Goal: Obtain resource: Obtain resource

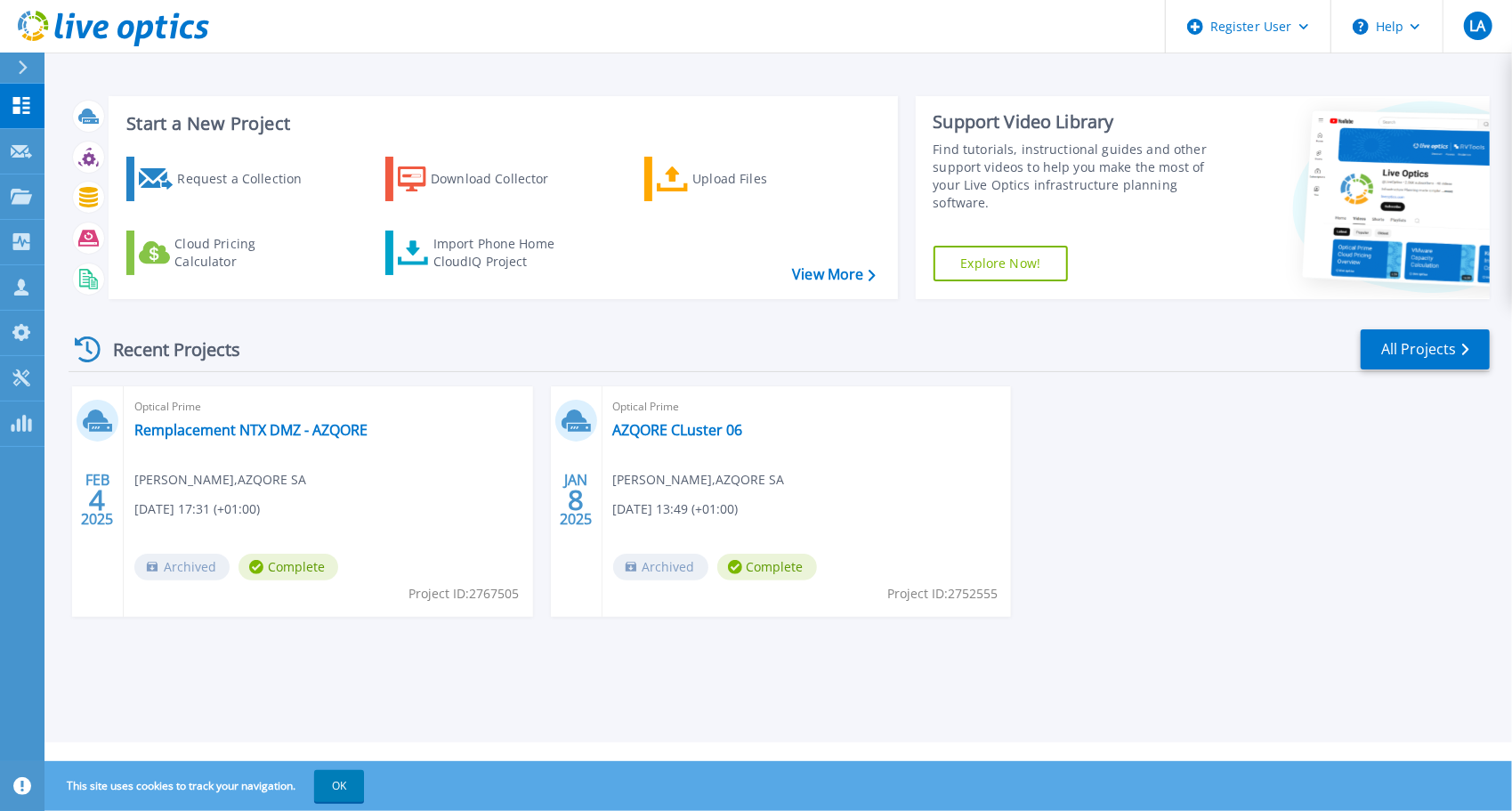
click at [219, 129] on h3 "Start a New Project" at bounding box center [501, 123] width 749 height 20
click at [209, 183] on div "Request a Collection" at bounding box center [248, 179] width 143 height 36
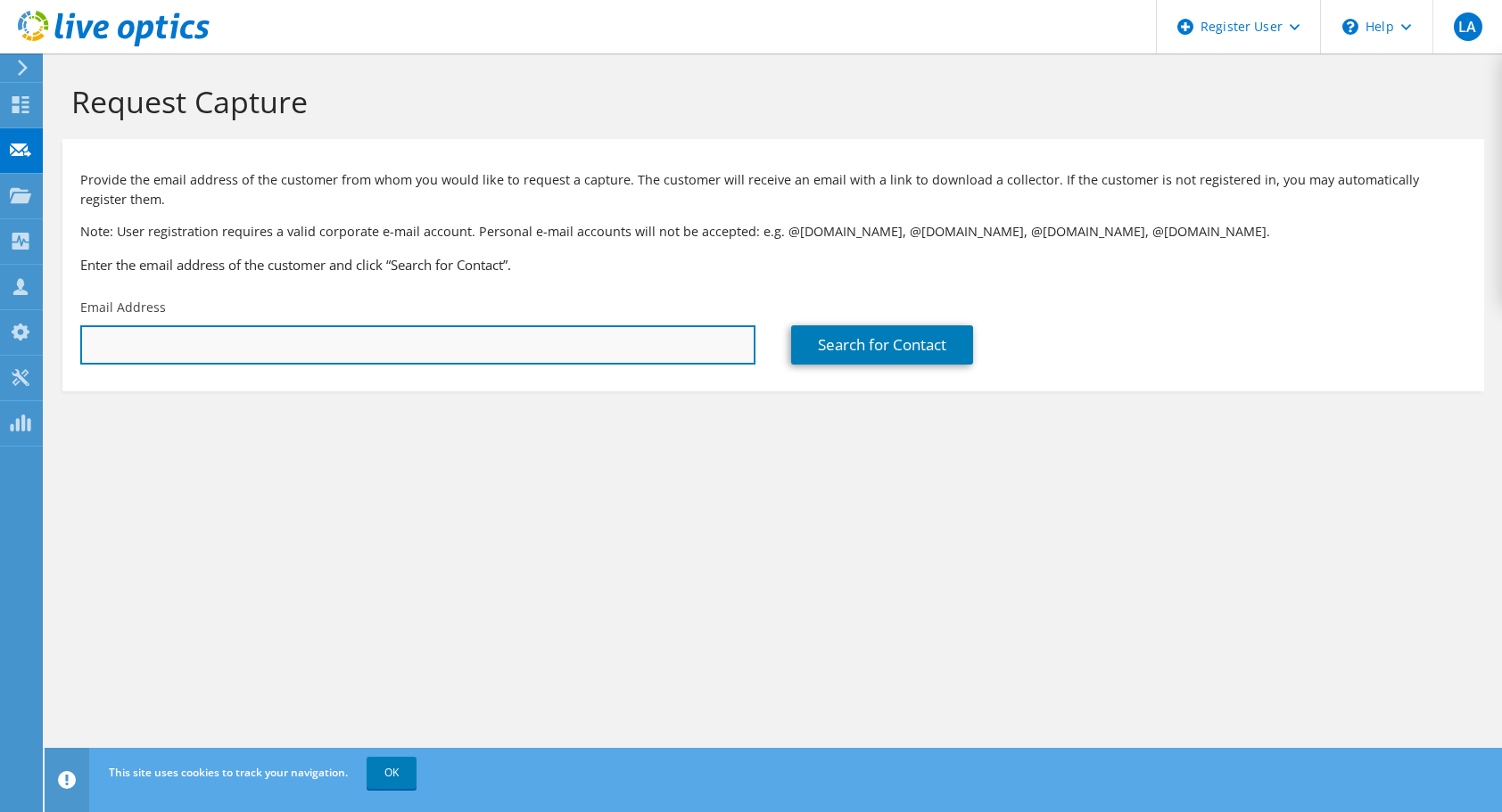
click at [233, 346] on input "text" at bounding box center [418, 345] width 676 height 39
type input "[EMAIL_ADDRESS][DOMAIN_NAME]"
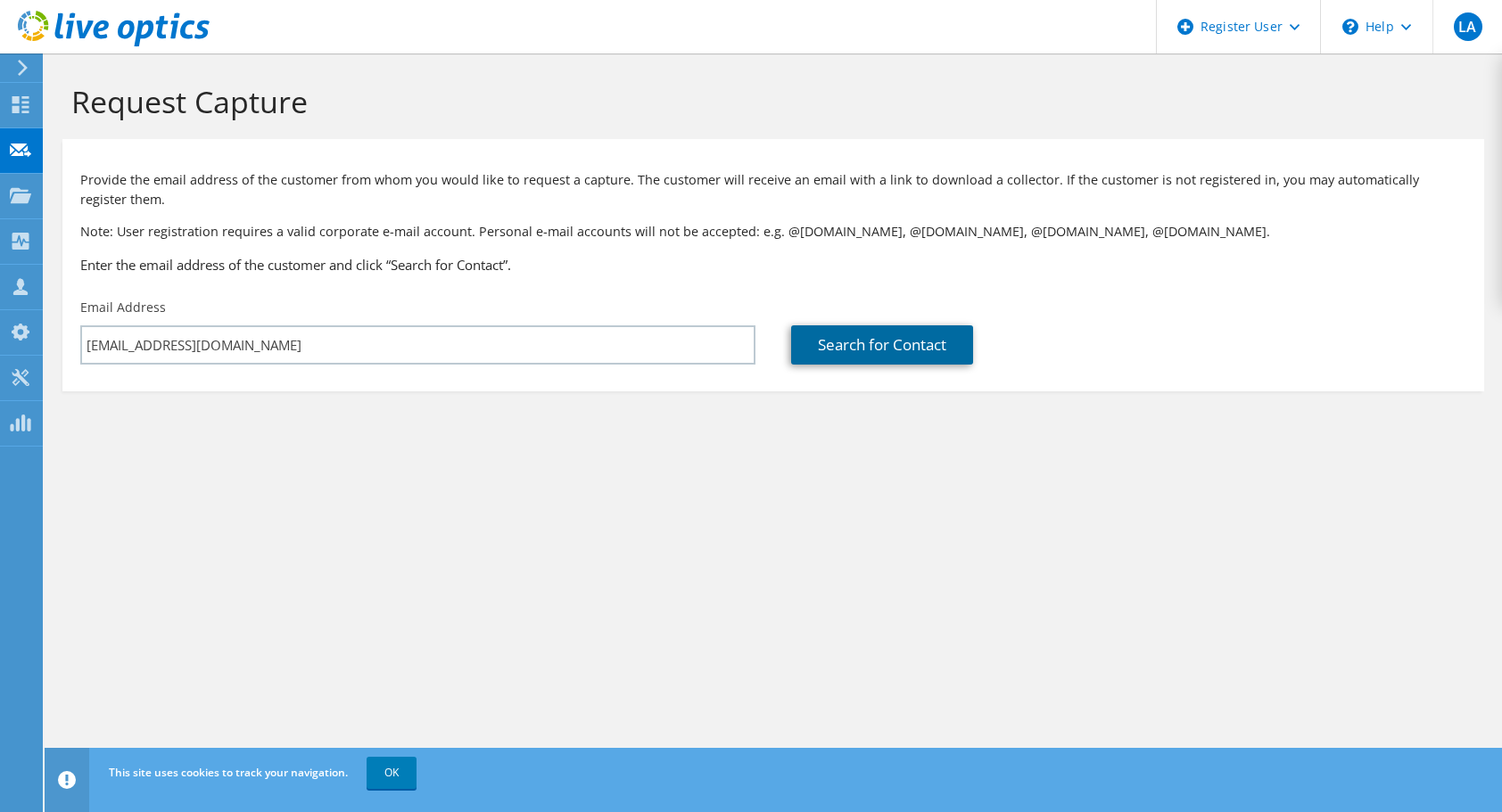
click at [887, 363] on link "Search for Contact" at bounding box center [882, 345] width 182 height 39
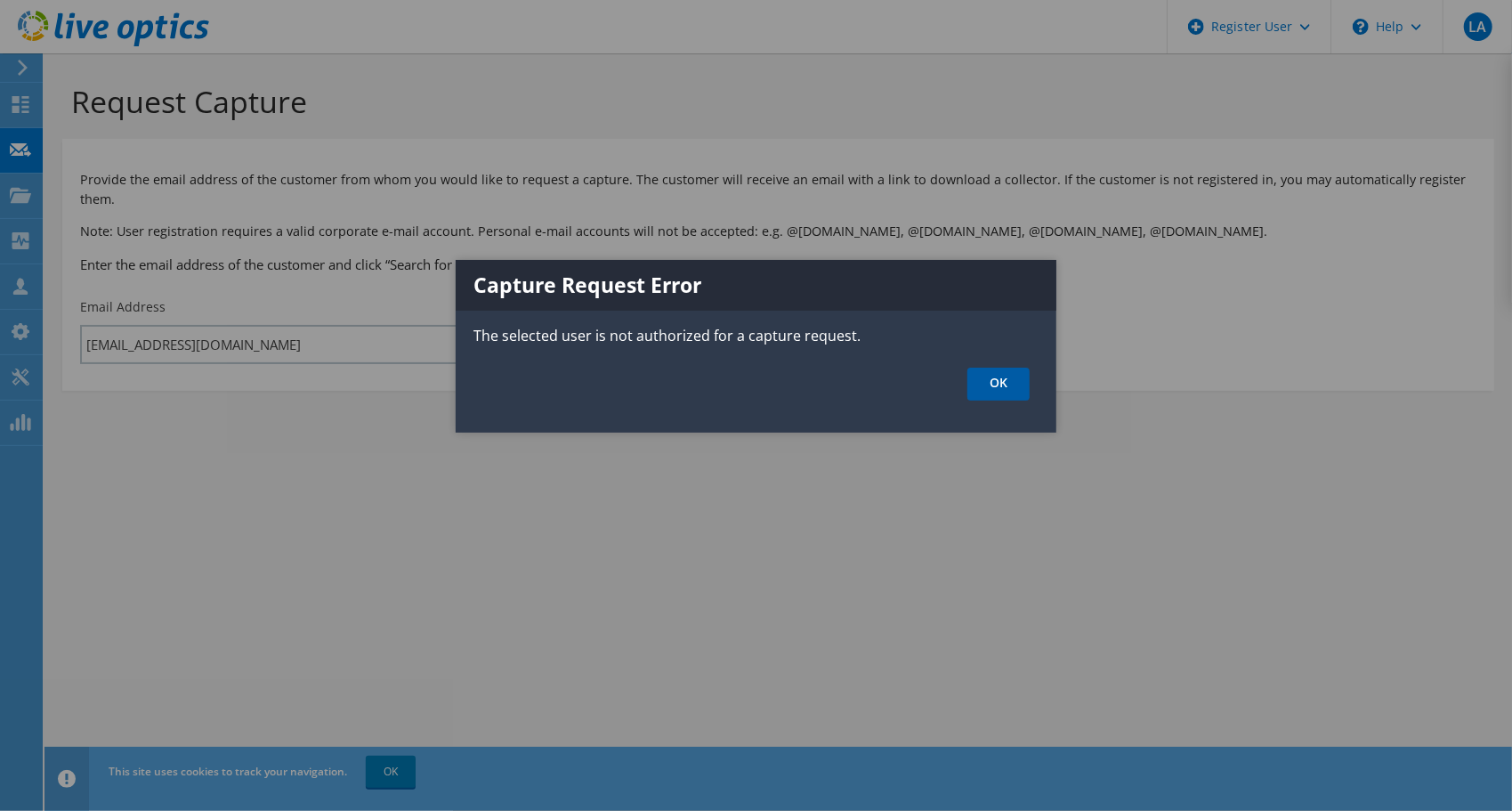
click at [1008, 378] on link "OK" at bounding box center [998, 384] width 63 height 33
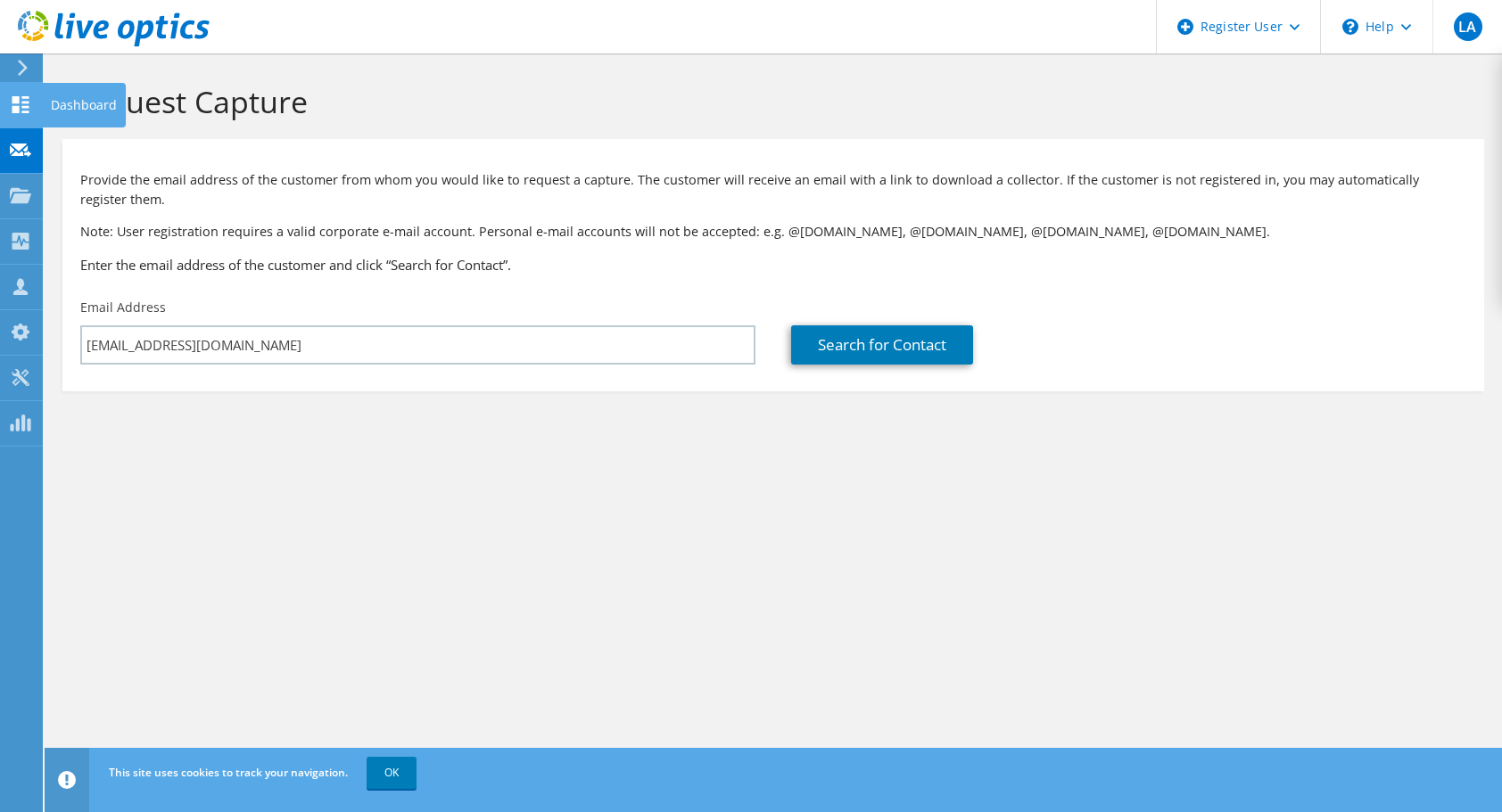
click at [27, 99] on icon at bounding box center [20, 105] width 22 height 17
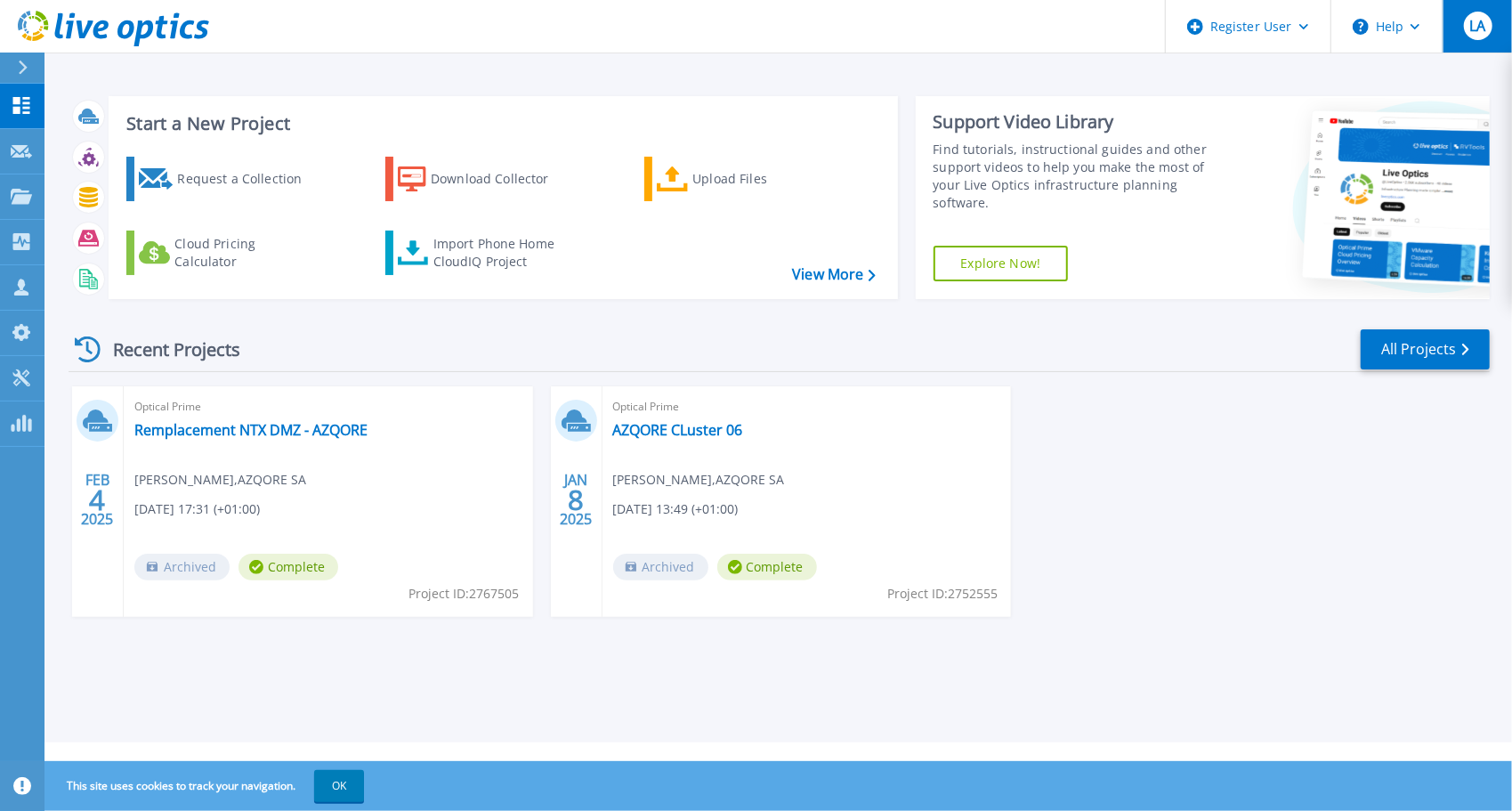
click at [1465, 35] on div "LA" at bounding box center [1478, 25] width 29 height 29
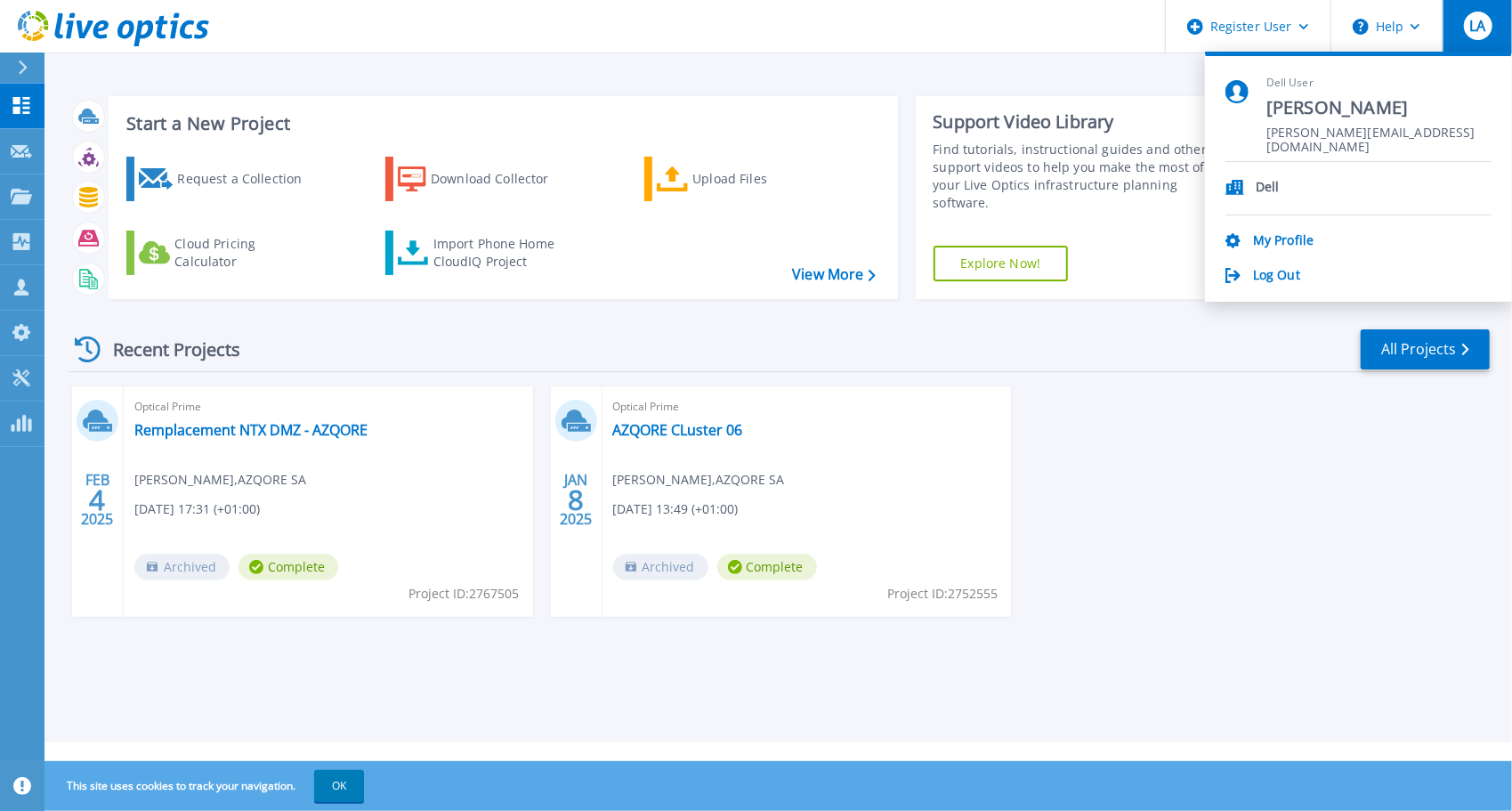
drag, startPoint x: 1214, startPoint y: 429, endPoint x: 1135, endPoint y: 433, distance: 79.1
click at [1212, 429] on div "FEB 4 2025 Optical Prime Remplacement NTX DMZ - AZQORE Sébastien BRIAND , AZQOR…" at bounding box center [771, 519] width 1435 height 266
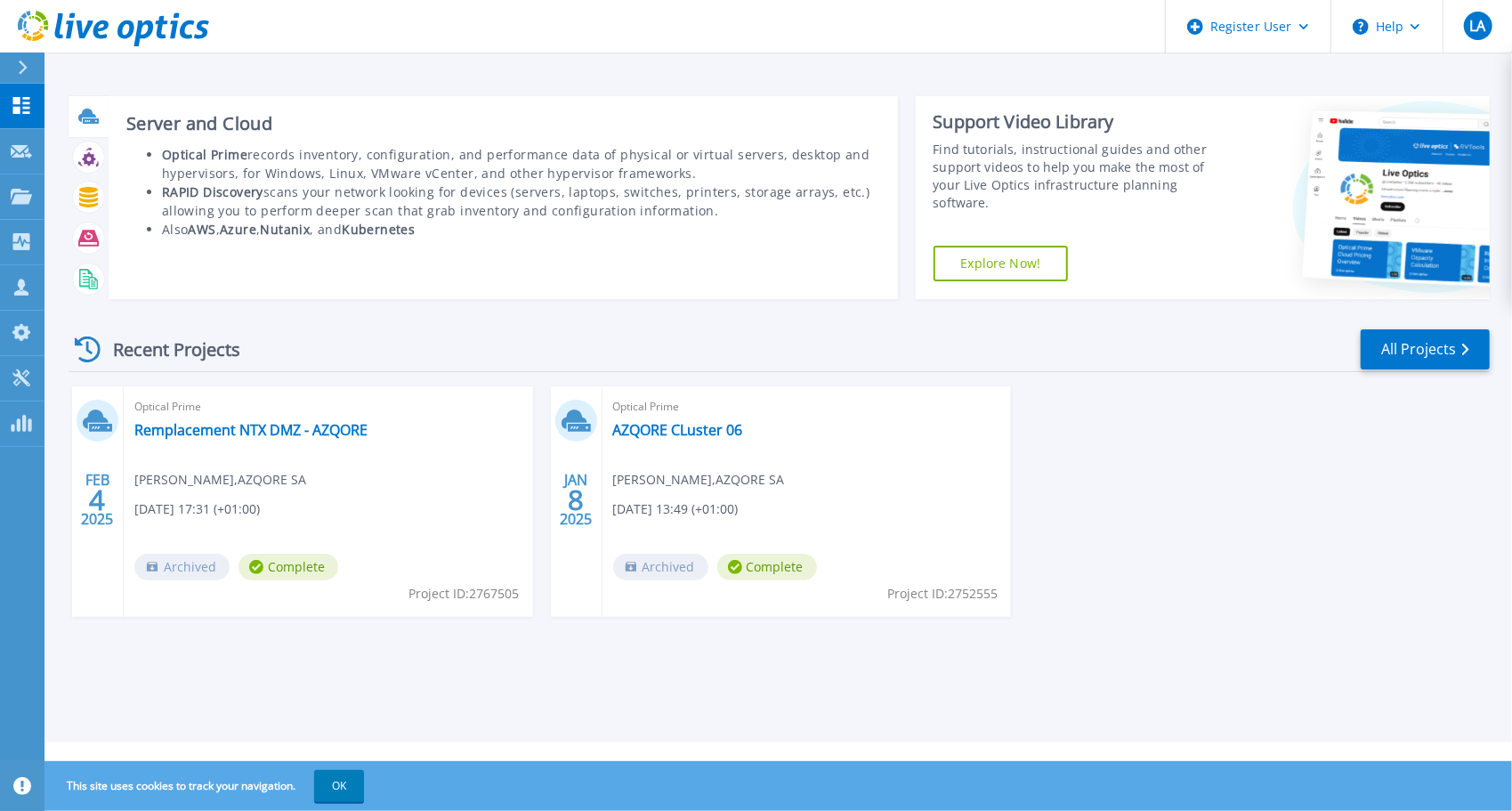
click at [102, 128] on div at bounding box center [88, 117] width 40 height 41
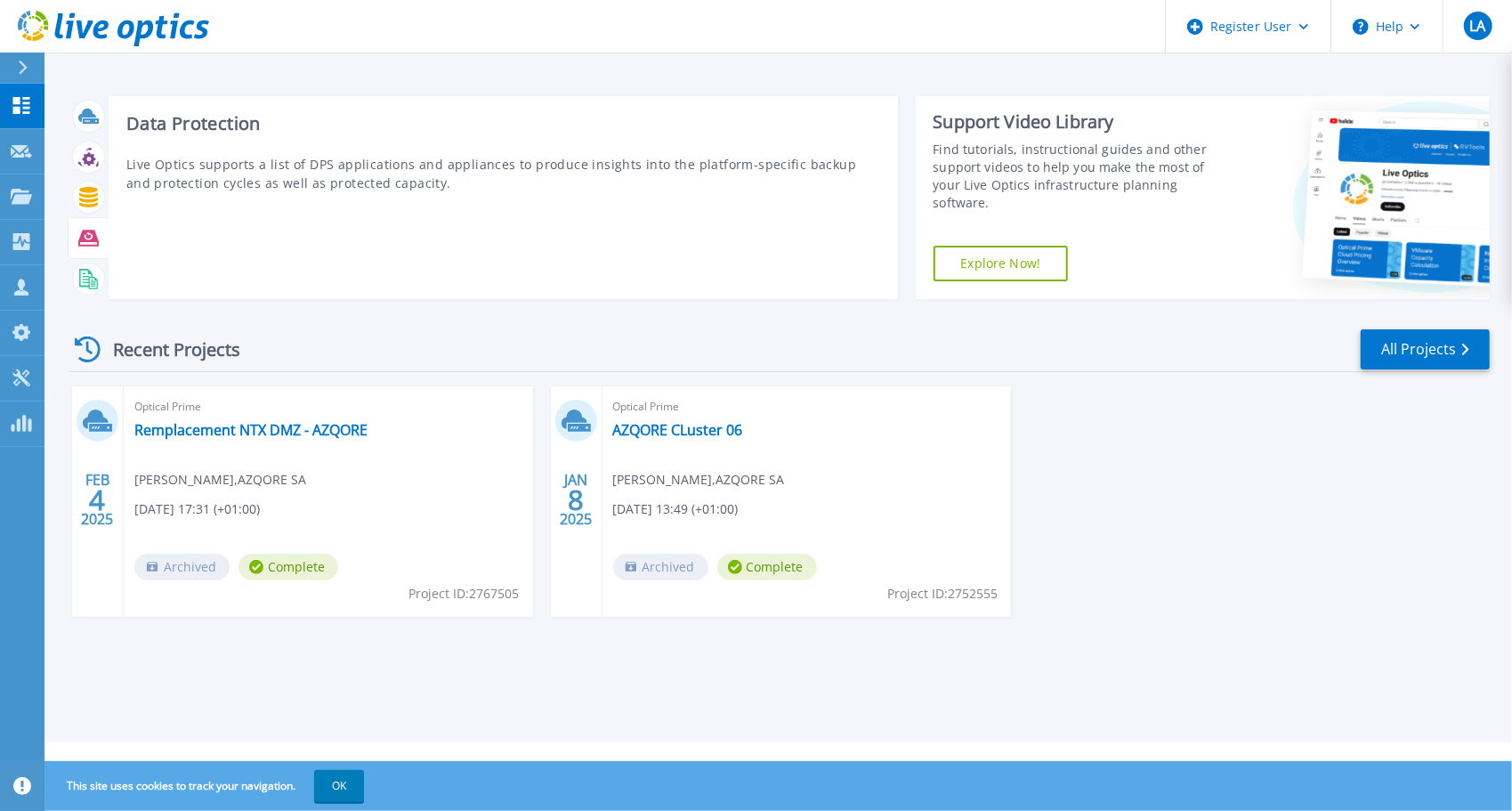
click at [84, 233] on icon at bounding box center [89, 237] width 21 height 16
click at [527, 183] on p "Live Optics supports a list of DPS applications and appliances to produce insig…" at bounding box center [502, 174] width 754 height 37
click at [91, 237] on icon at bounding box center [89, 237] width 21 height 16
click at [641, 222] on div "Data Protection Live Optics supports a list of DPS applications and appliances …" at bounding box center [502, 197] width 789 height 203
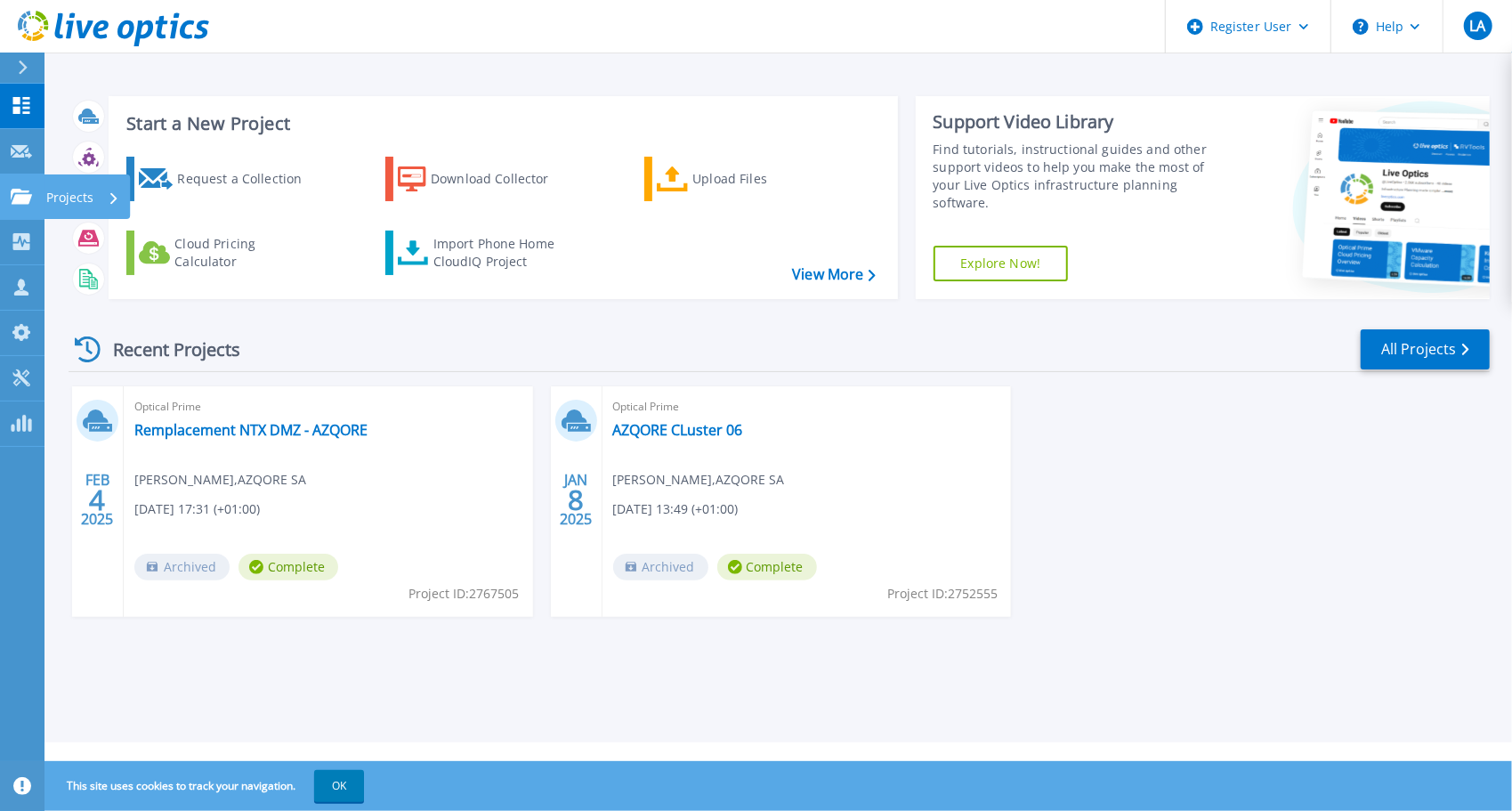
click at [20, 200] on icon at bounding box center [21, 196] width 21 height 15
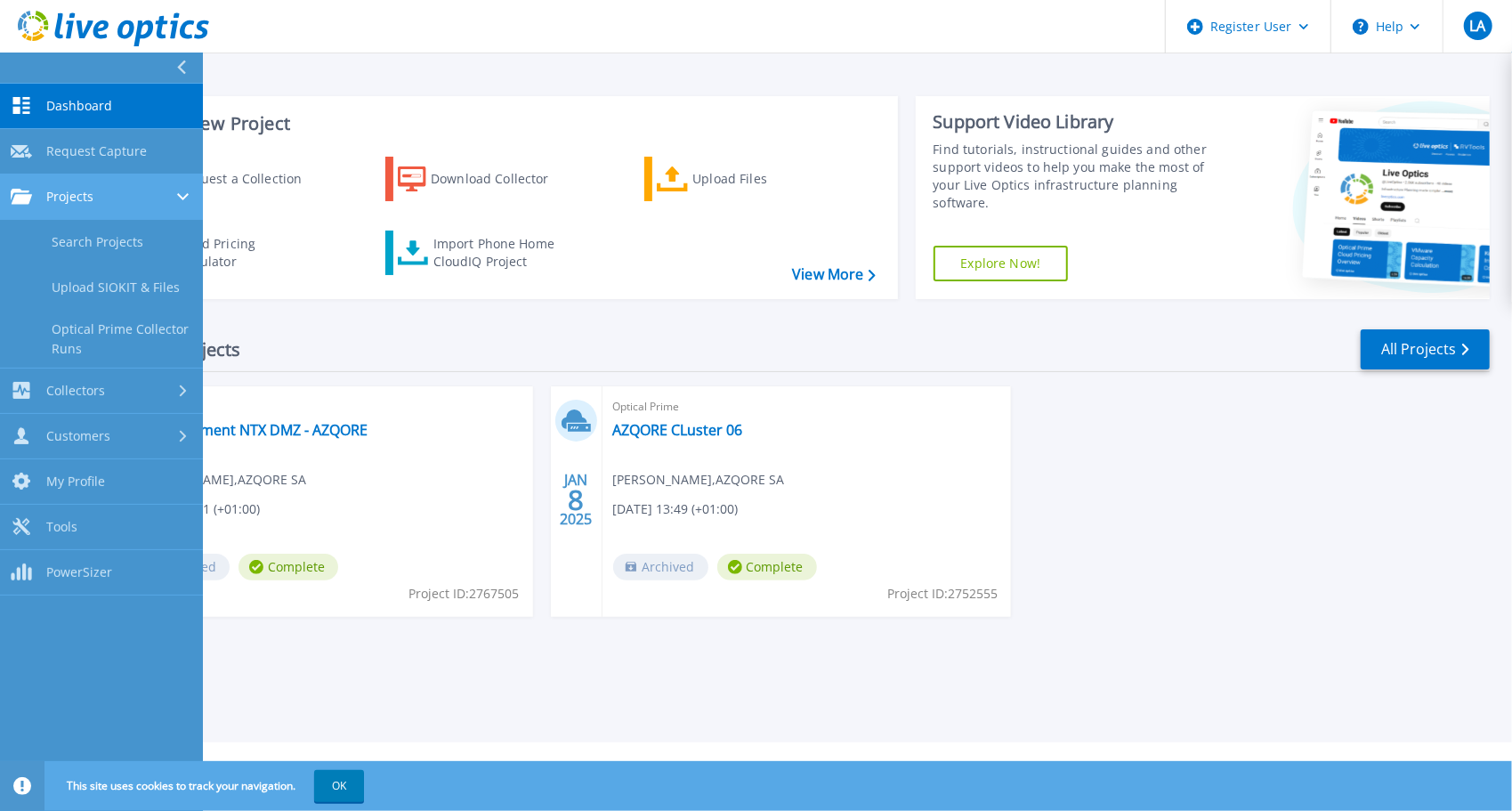
click at [124, 198] on div "Projects" at bounding box center [101, 196] width 181 height 16
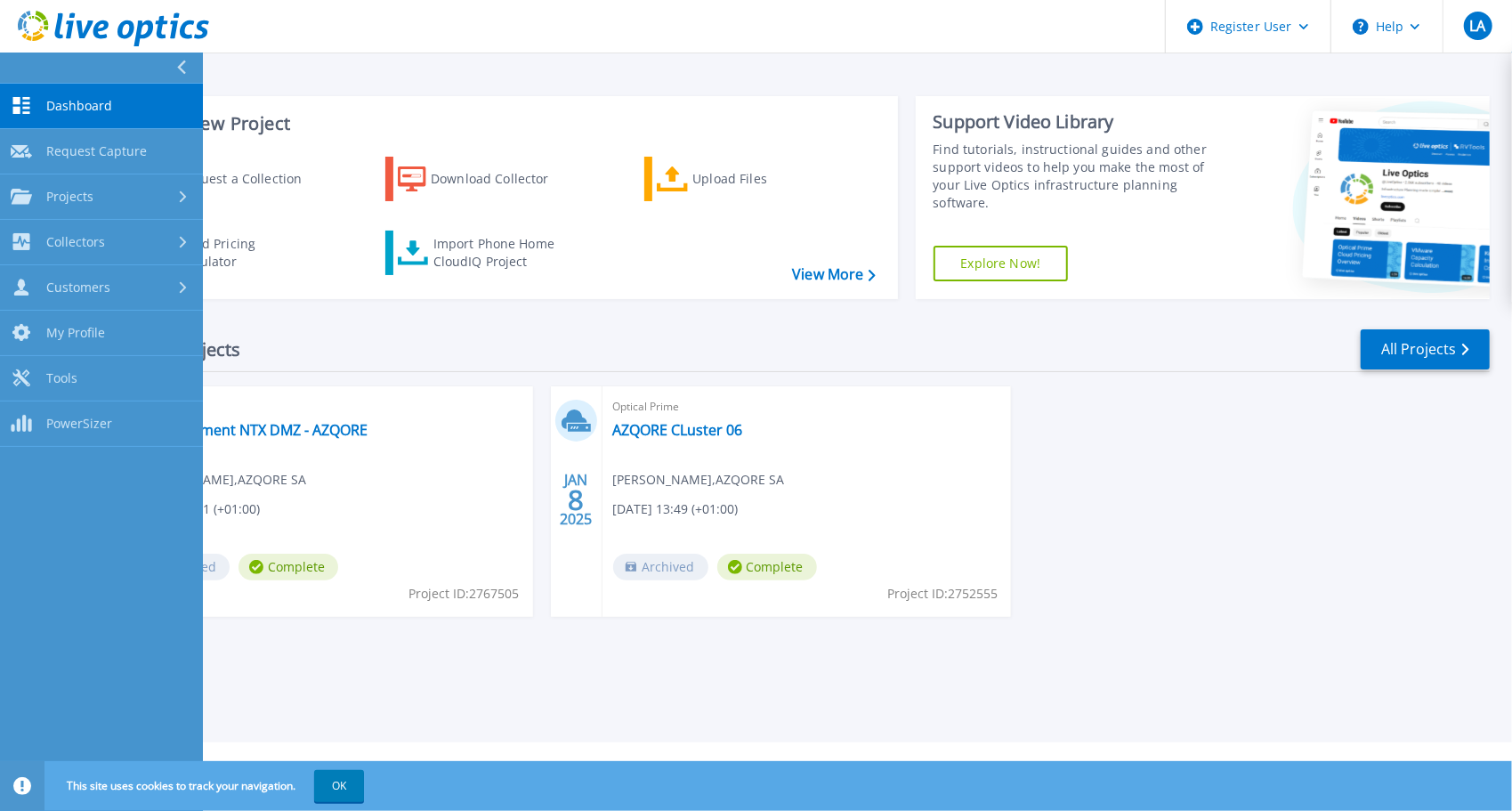
click at [102, 110] on span "Dashboard" at bounding box center [79, 106] width 66 height 16
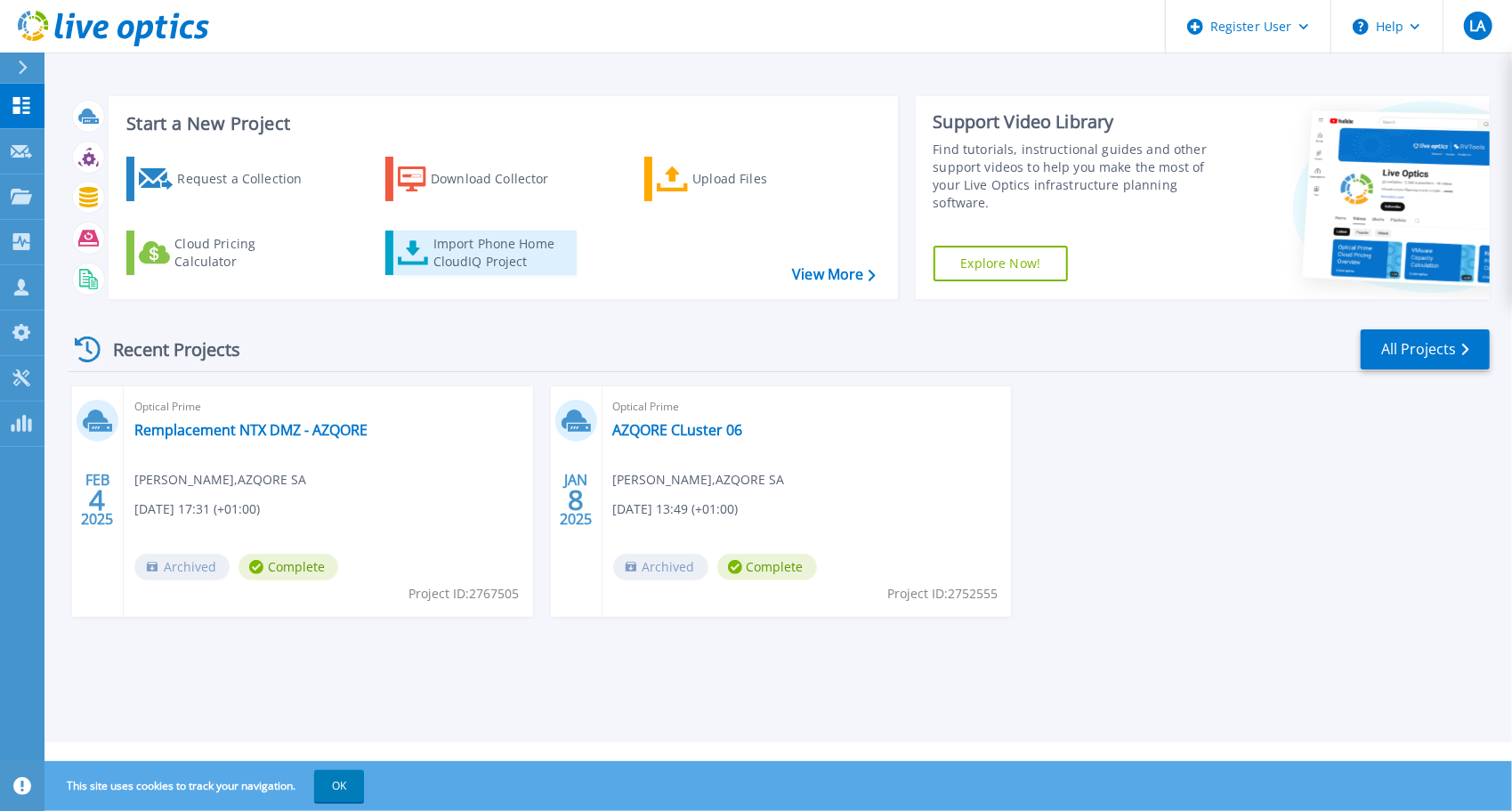
click at [520, 264] on div "Import Phone Home CloudIQ Project" at bounding box center [502, 253] width 139 height 36
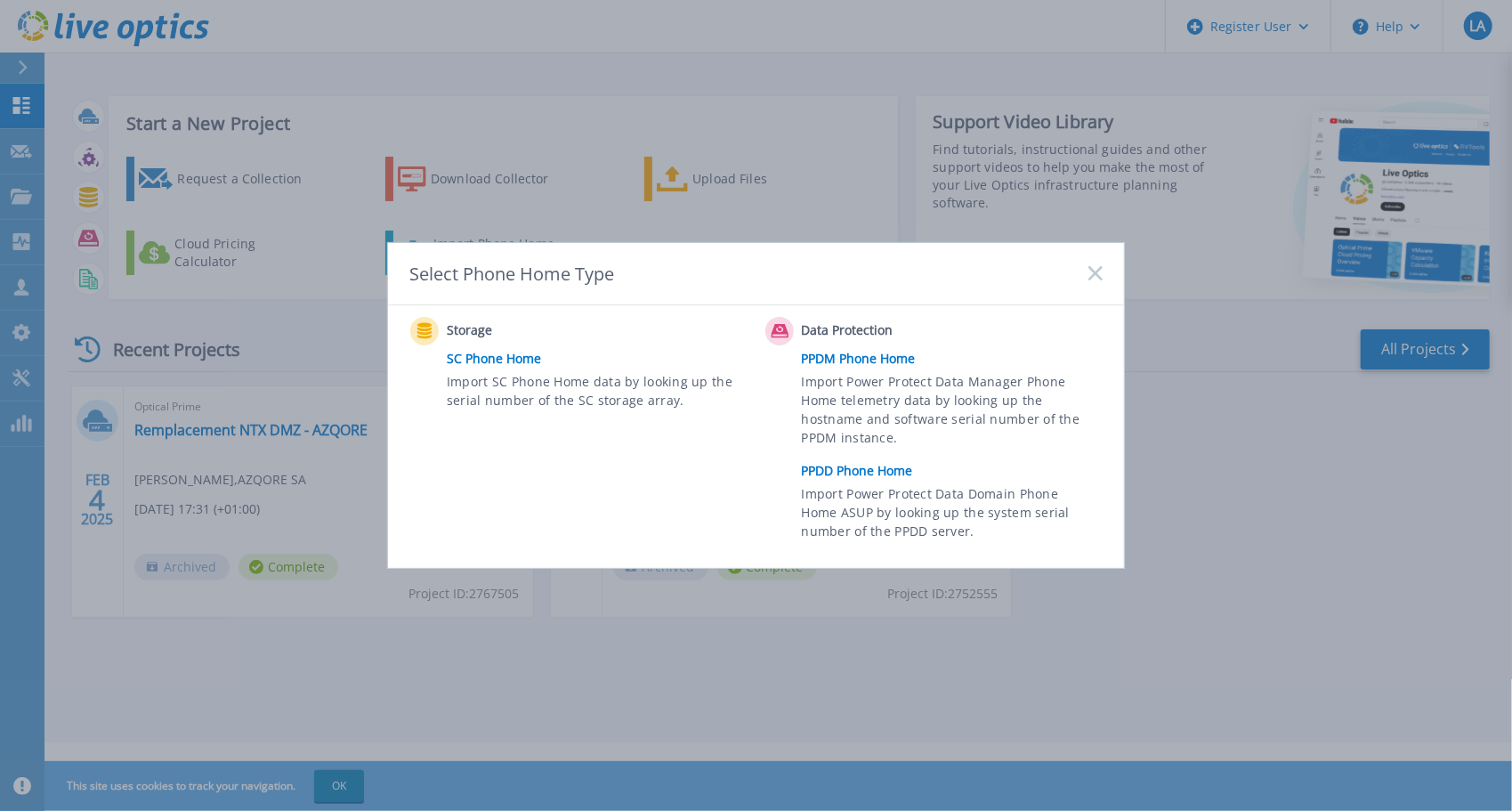
click at [871, 353] on link "PPDM Phone Home" at bounding box center [957, 359] width 310 height 27
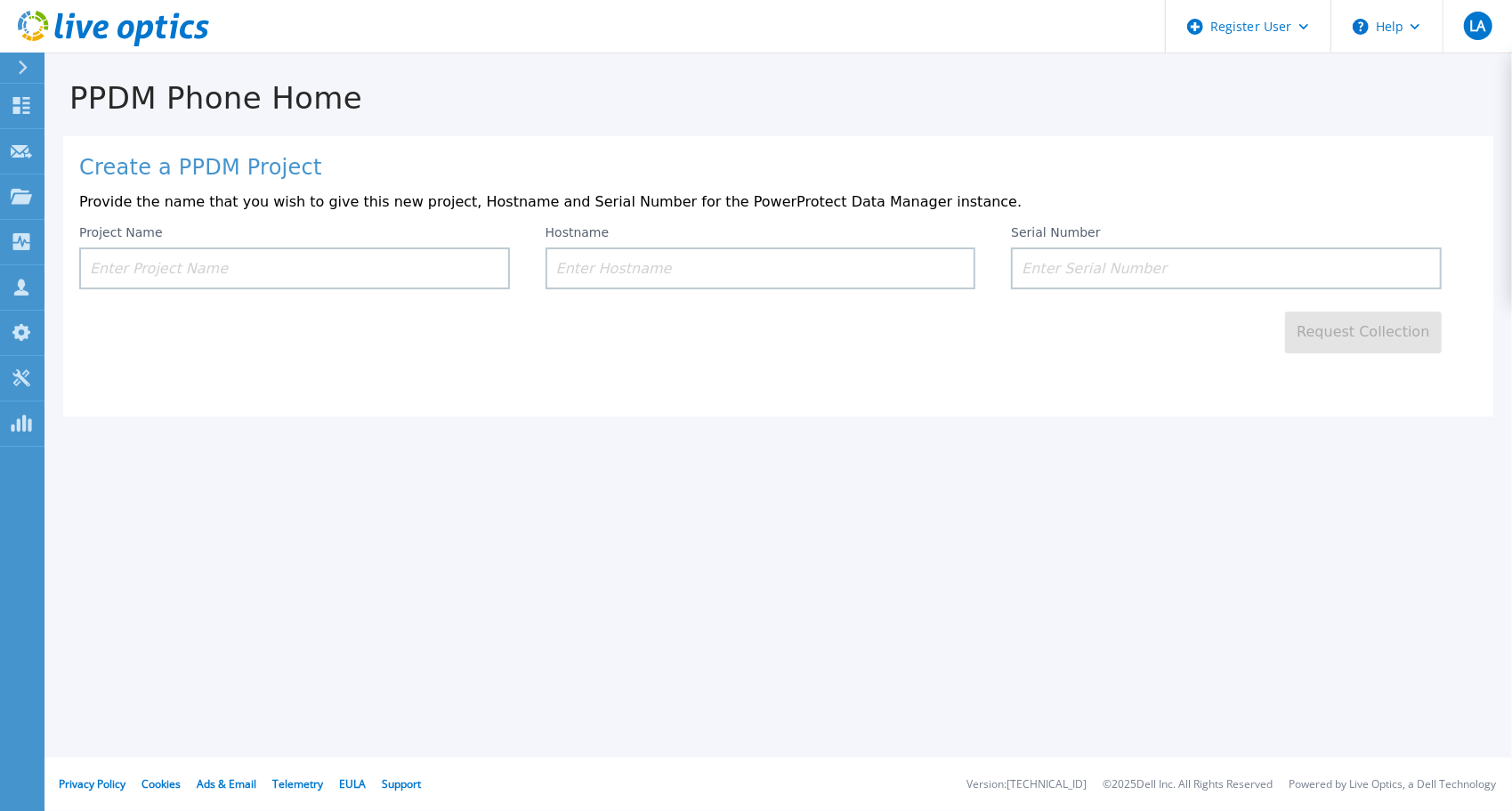
click at [375, 265] on input at bounding box center [294, 268] width 431 height 42
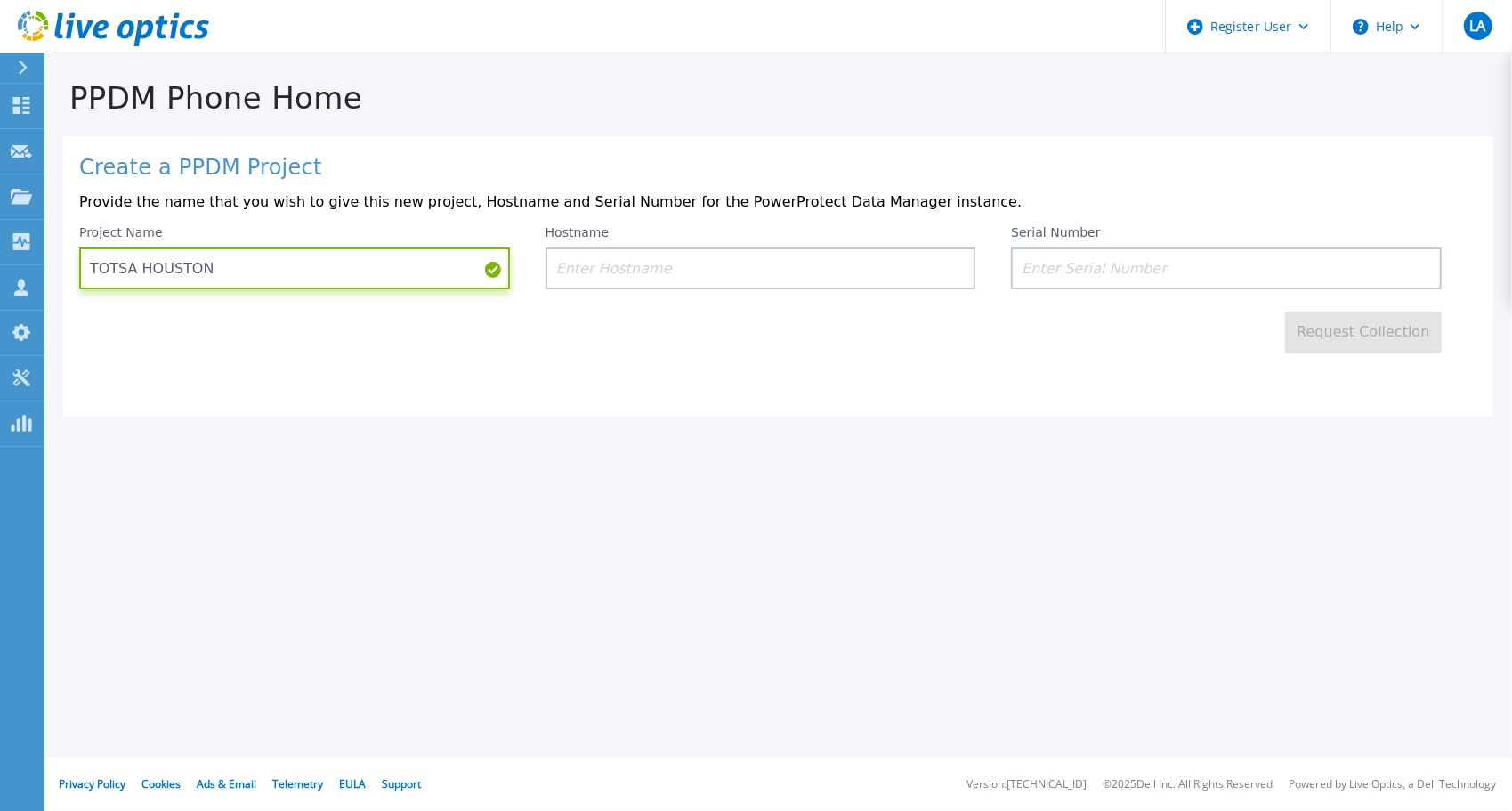
type input "TOTSA HOUSTON"
click at [822, 278] on input at bounding box center [760, 268] width 431 height 42
click at [1197, 277] on input at bounding box center [1226, 268] width 431 height 42
paste input "APX00231800098"
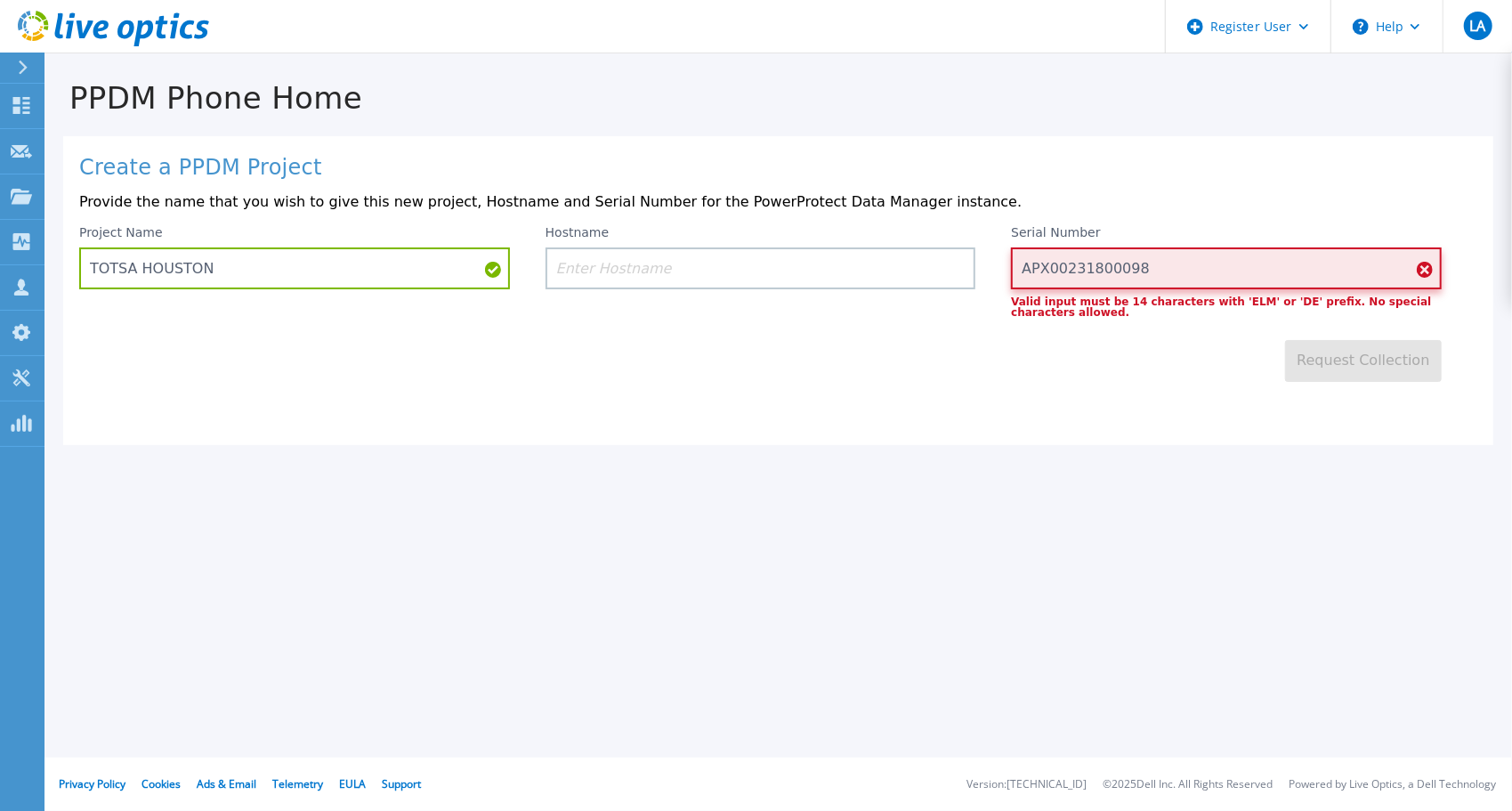
click at [1141, 268] on input "APX00231800098" at bounding box center [1226, 268] width 431 height 42
click at [1147, 270] on input "APX00231800098" at bounding box center [1226, 268] width 431 height 42
paste input "ELMPPD1124FXG0"
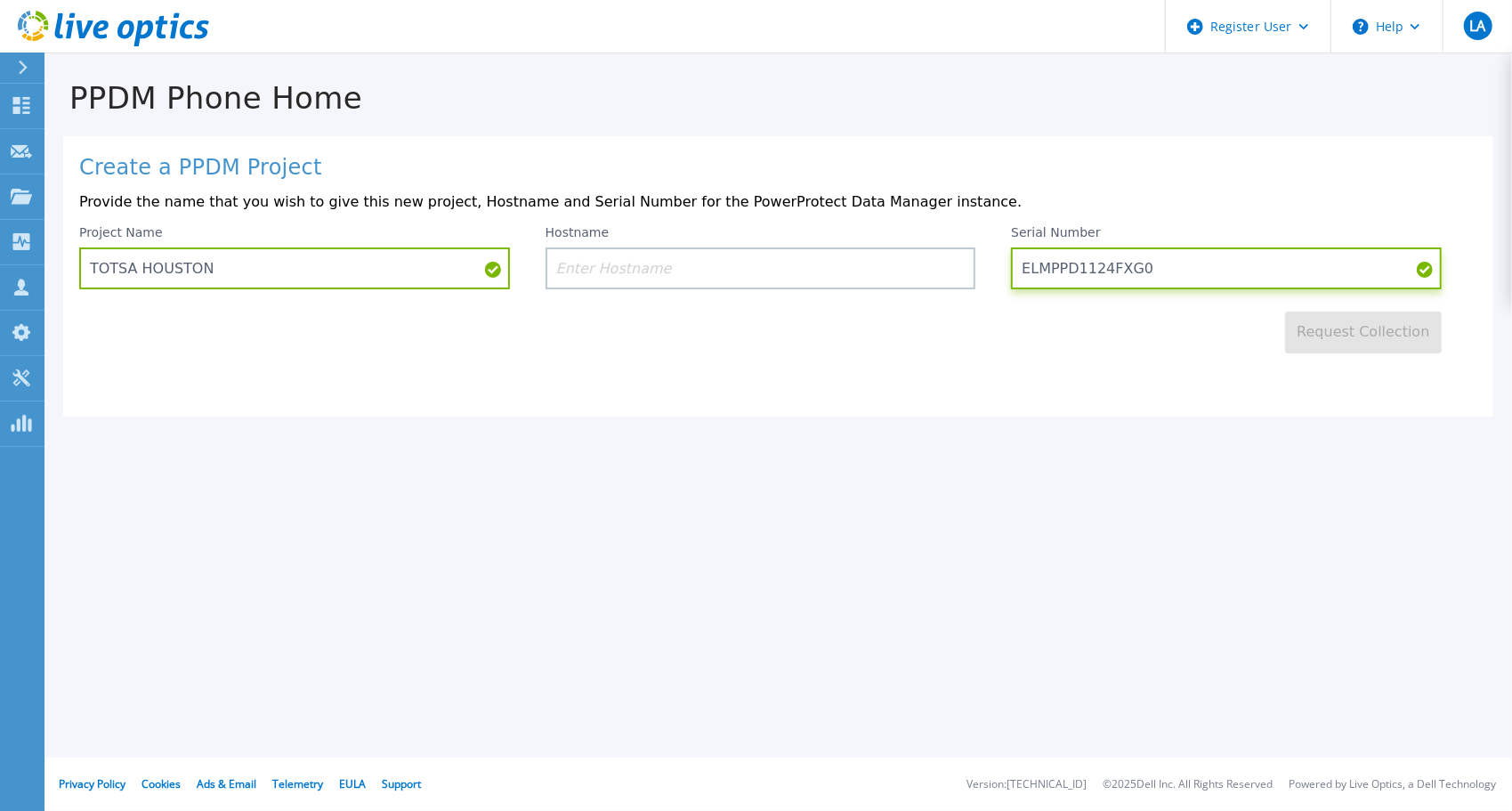
type input "ELMPPD1124FXG0"
click at [686, 272] on input at bounding box center [760, 268] width 431 height 42
paste input "APX00231800098"
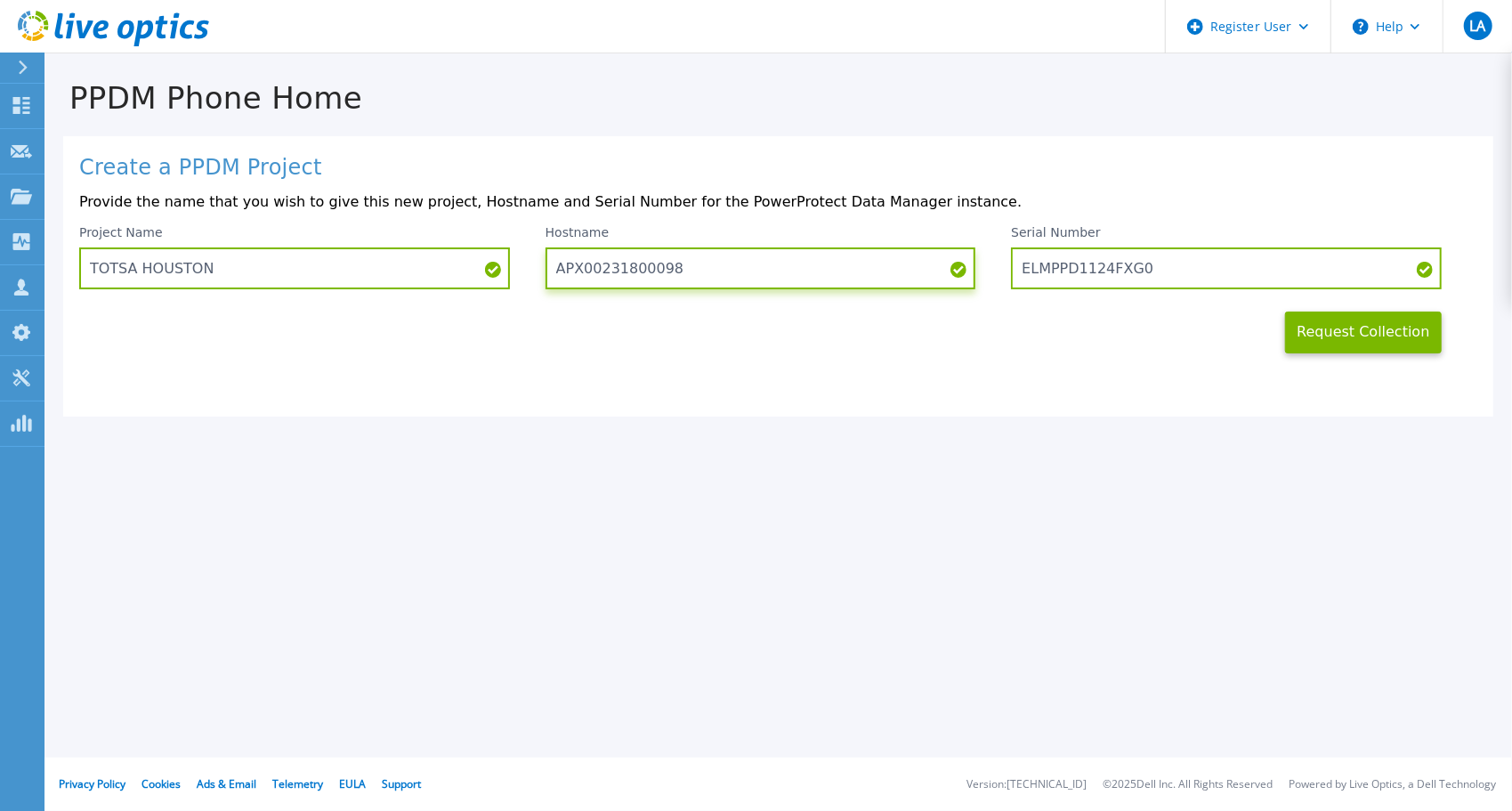
type input "APX00231800098"
click at [25, 71] on icon at bounding box center [22, 67] width 9 height 14
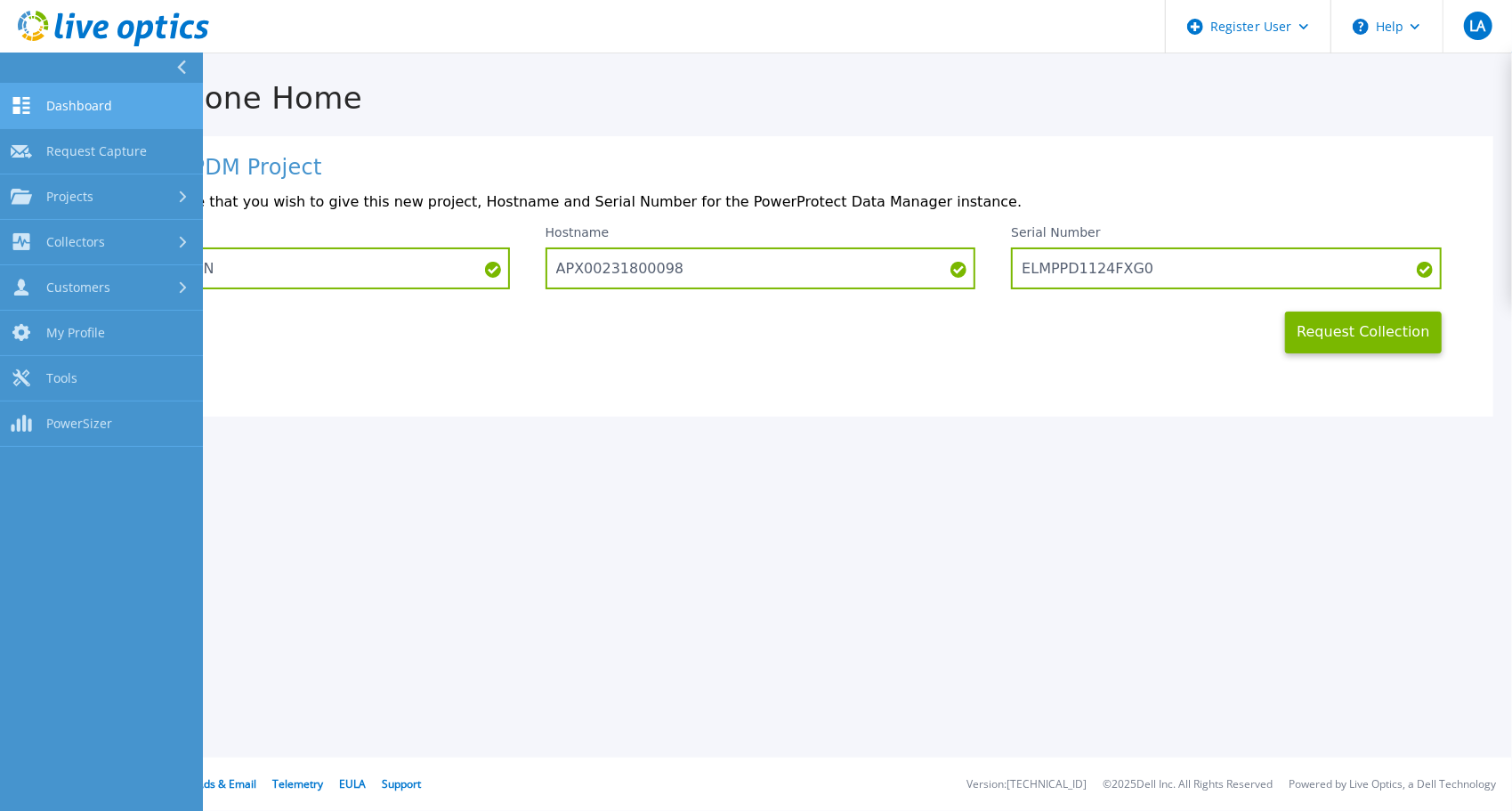
click at [80, 108] on span "Dashboard" at bounding box center [79, 106] width 66 height 16
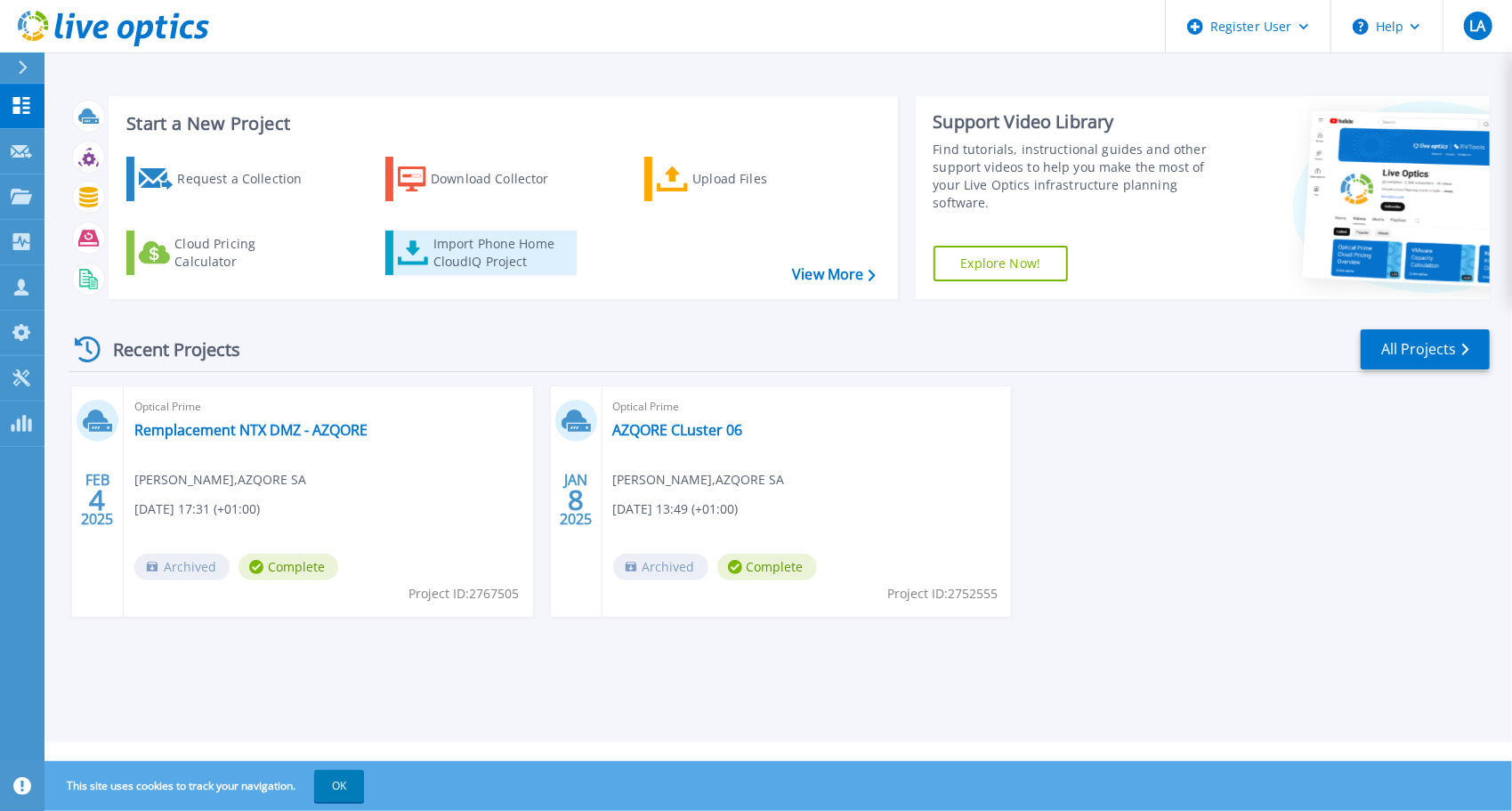
click at [472, 260] on div "Import Phone Home CloudIQ Project" at bounding box center [502, 253] width 139 height 36
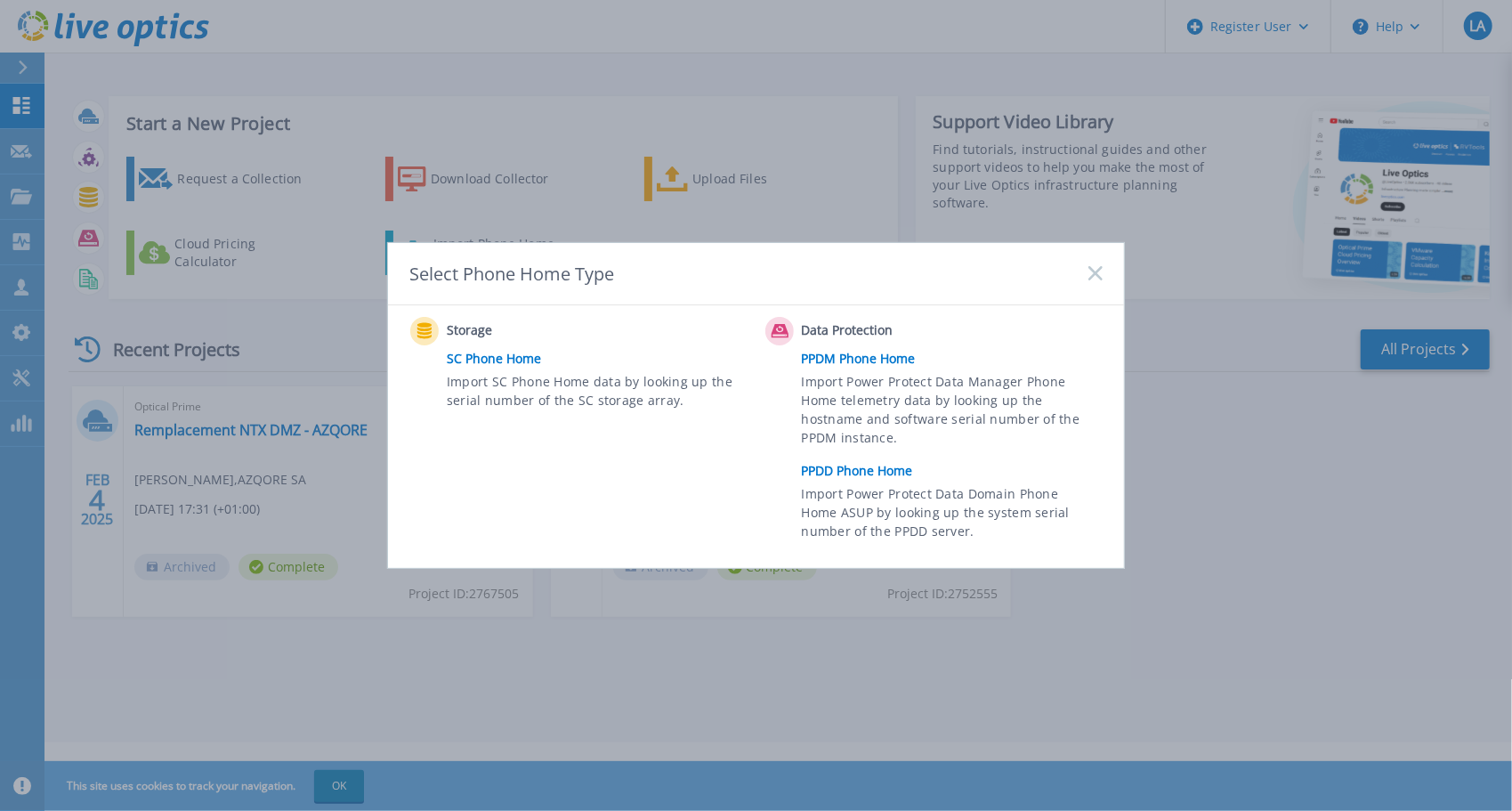
click at [844, 473] on link "PPDD Phone Home" at bounding box center [957, 471] width 310 height 27
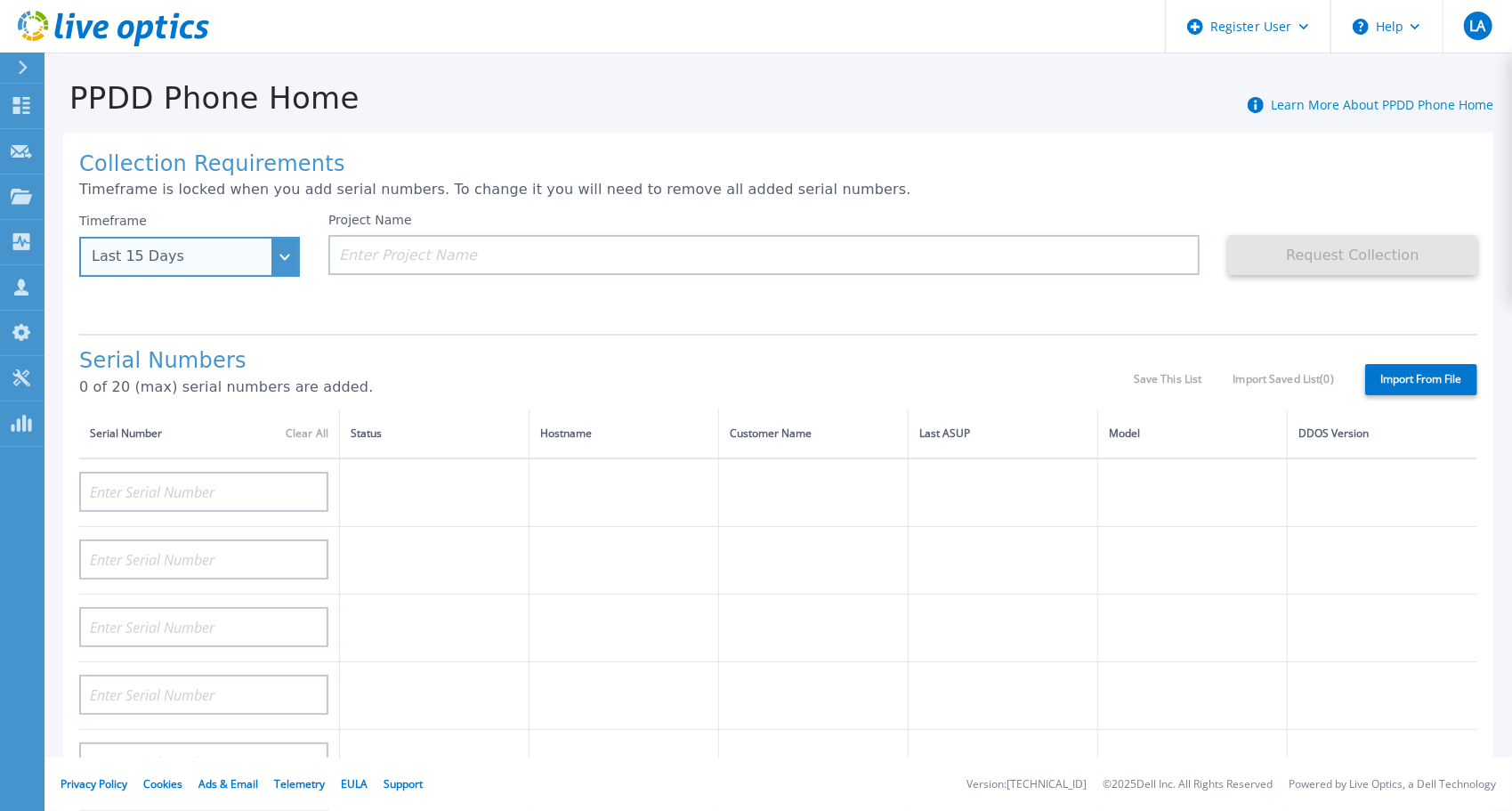
click at [284, 262] on div "Last 15 Days" at bounding box center [190, 257] width 220 height 40
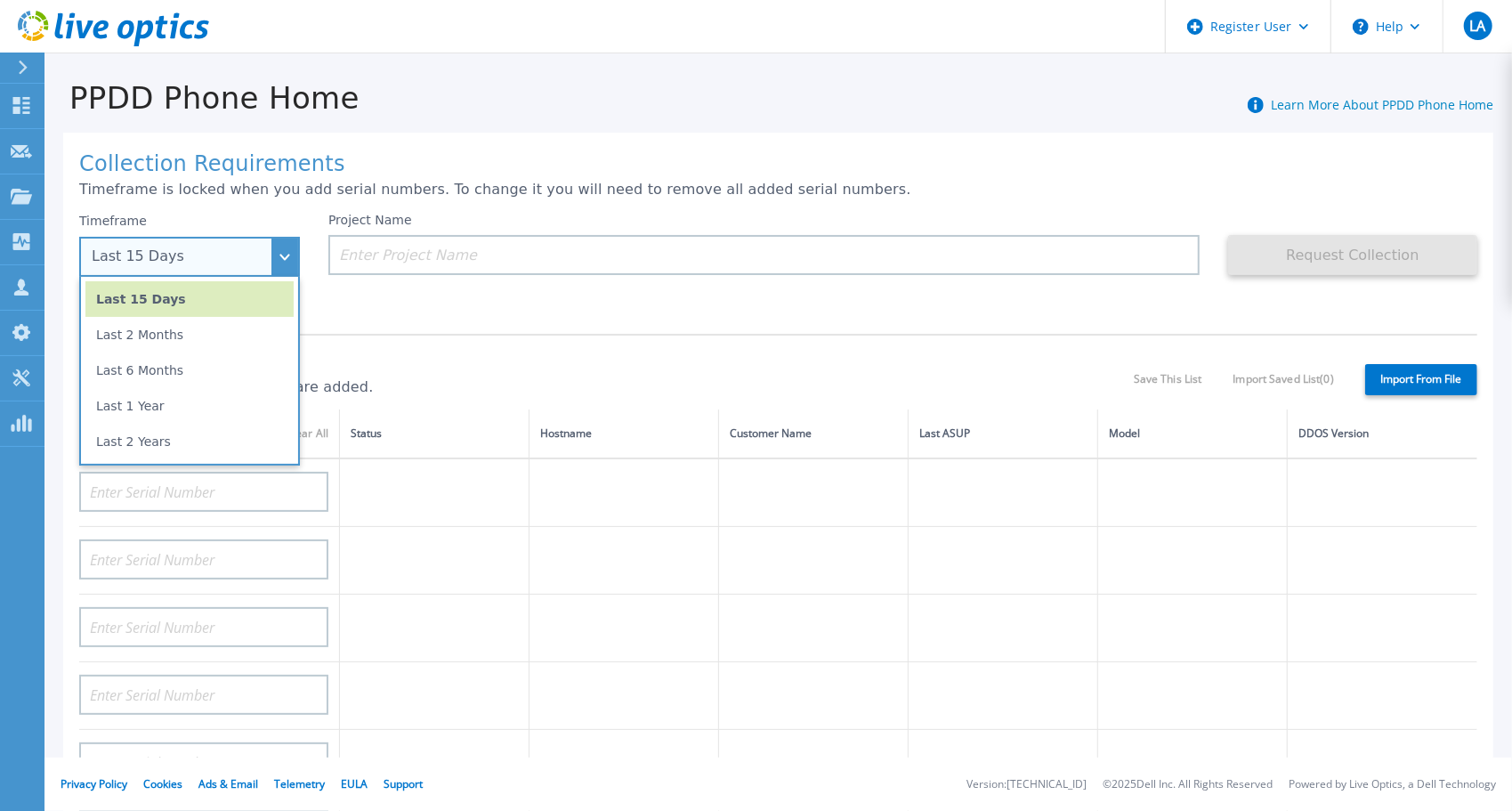
click at [200, 340] on li "Last 2 Months" at bounding box center [190, 334] width 208 height 36
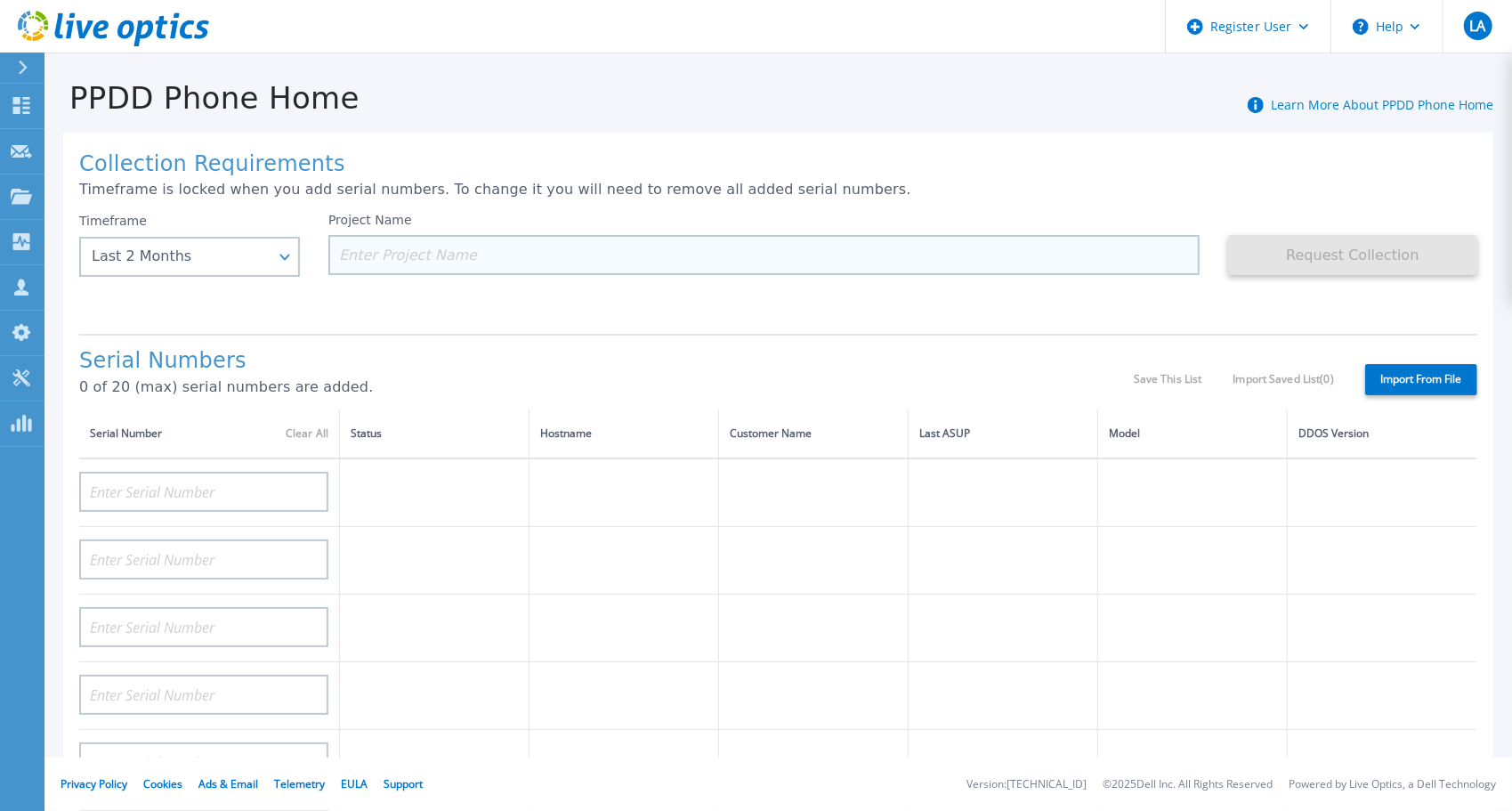
click at [503, 253] on input at bounding box center [764, 255] width 871 height 40
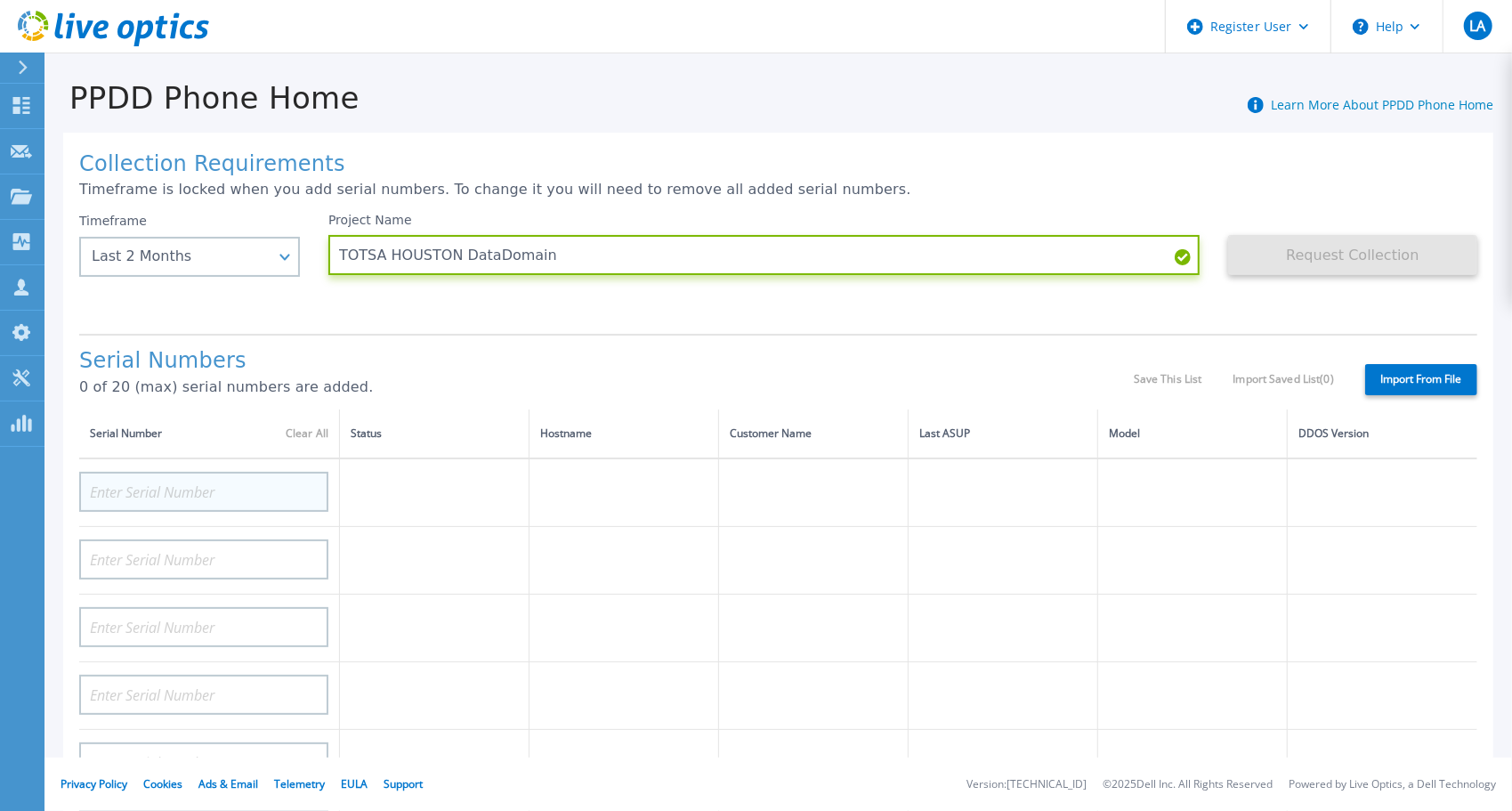
type input "TOTSA HOUSTON DataDomain"
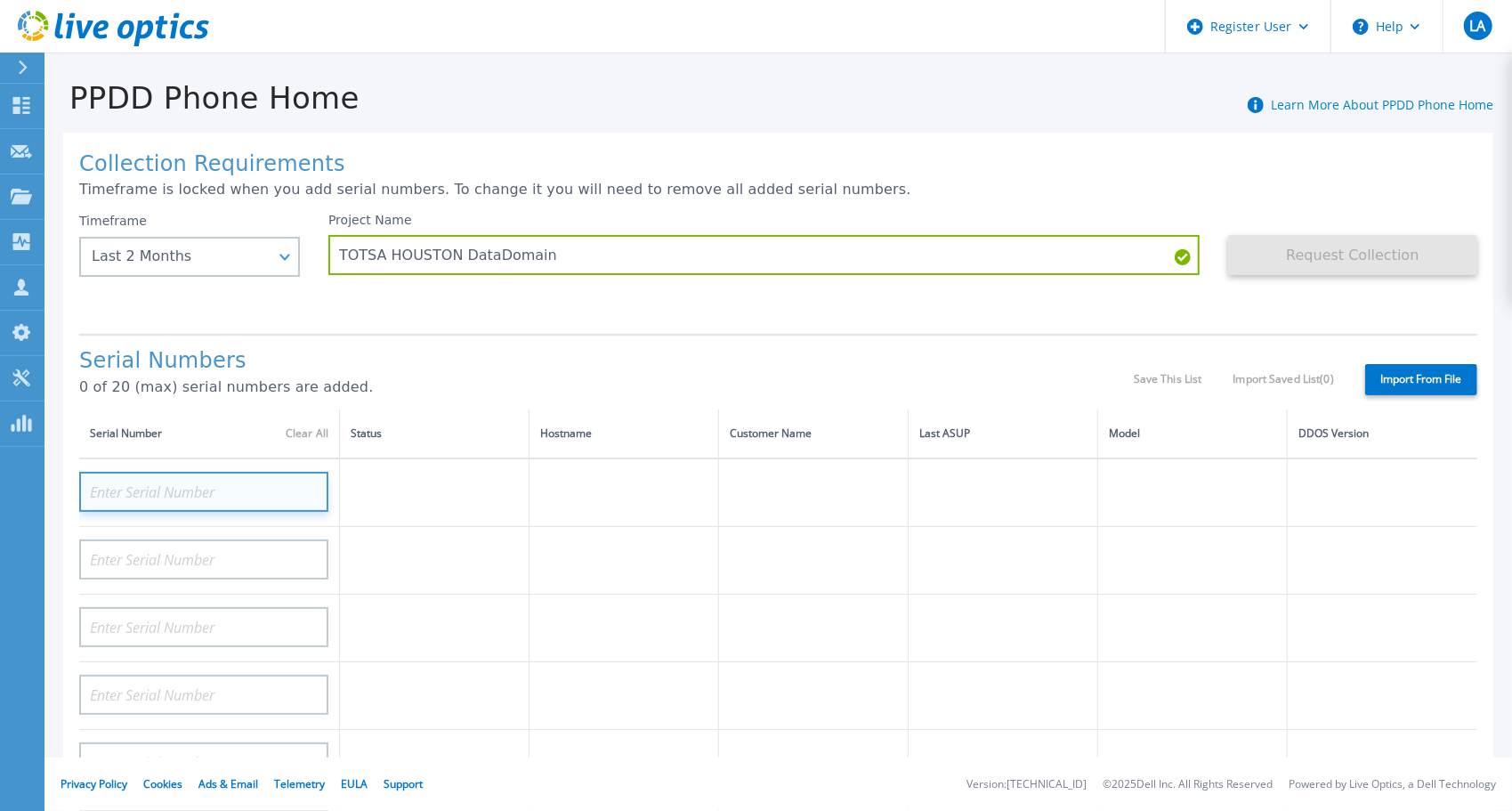
click at [267, 493] on input at bounding box center [204, 491] width 249 height 40
paste input "ELMPPD1124FXG0"
type input "ELMPPD1124FXG0"
click at [391, 497] on td at bounding box center [434, 492] width 190 height 68
click at [203, 499] on input at bounding box center [204, 491] width 249 height 40
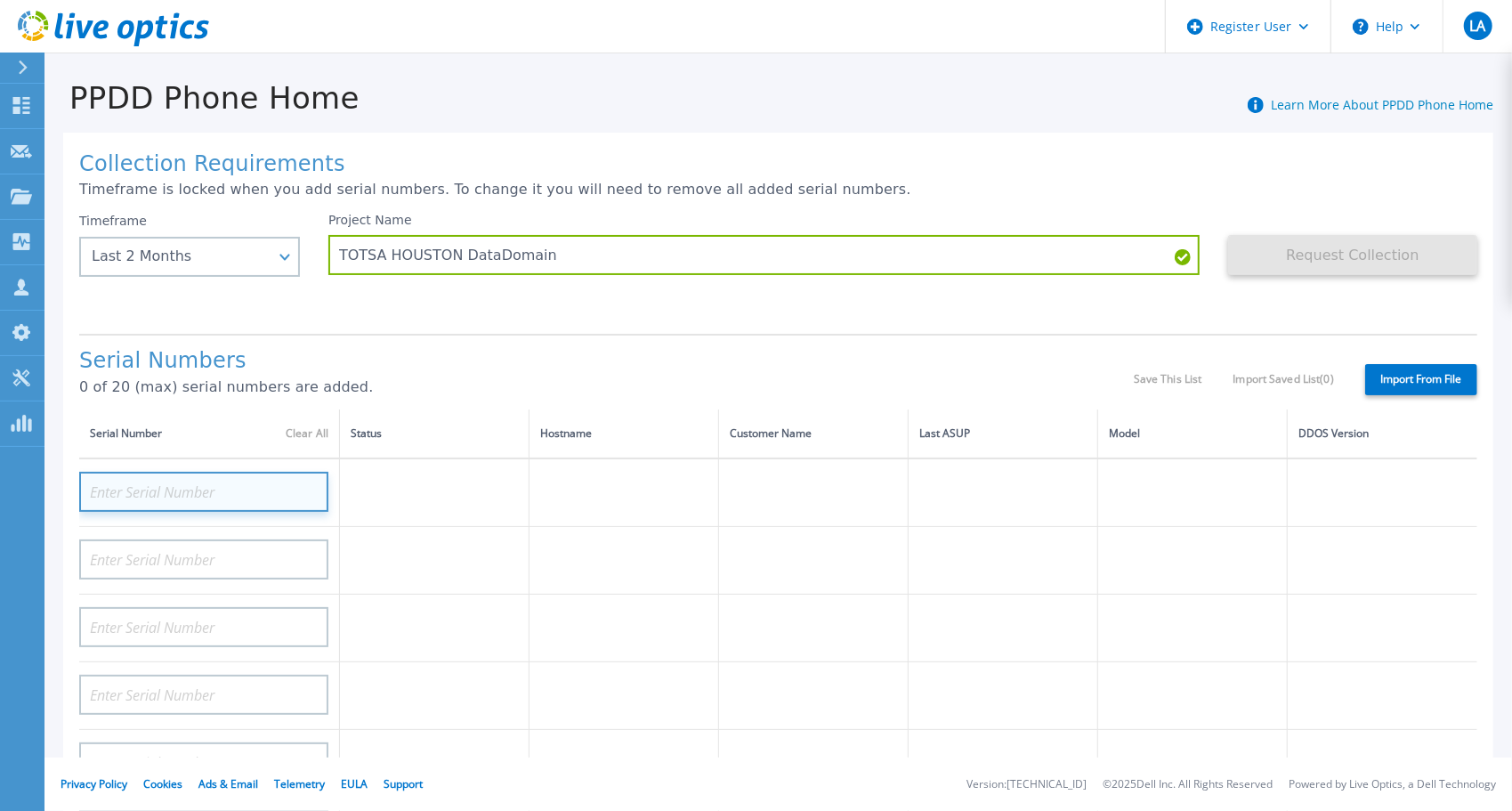
paste input "APX00231800098"
type input "APX00231800098"
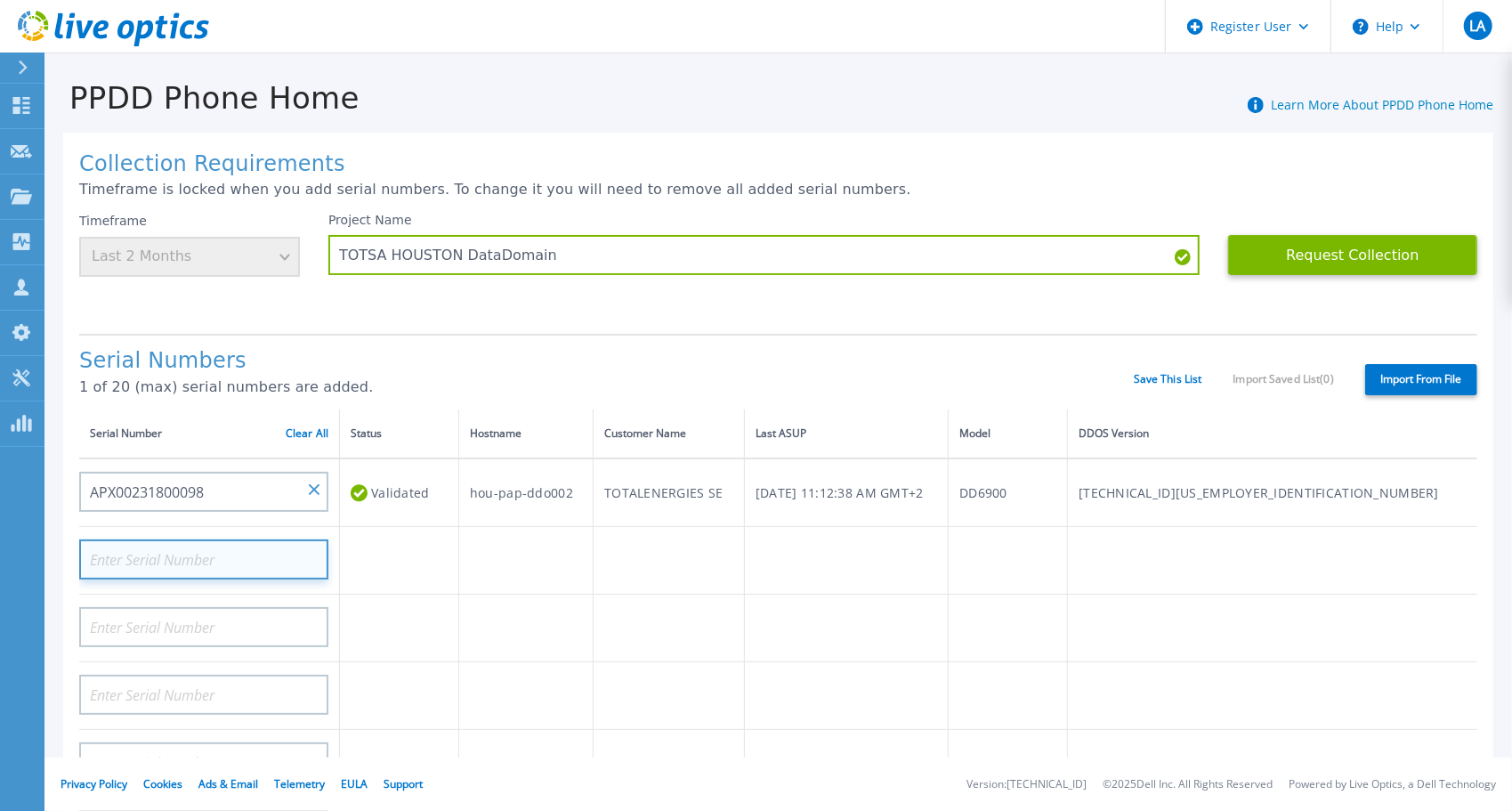
click at [158, 552] on input at bounding box center [204, 560] width 249 height 40
paste input "APX00231804104"
type input "APX00231804104"
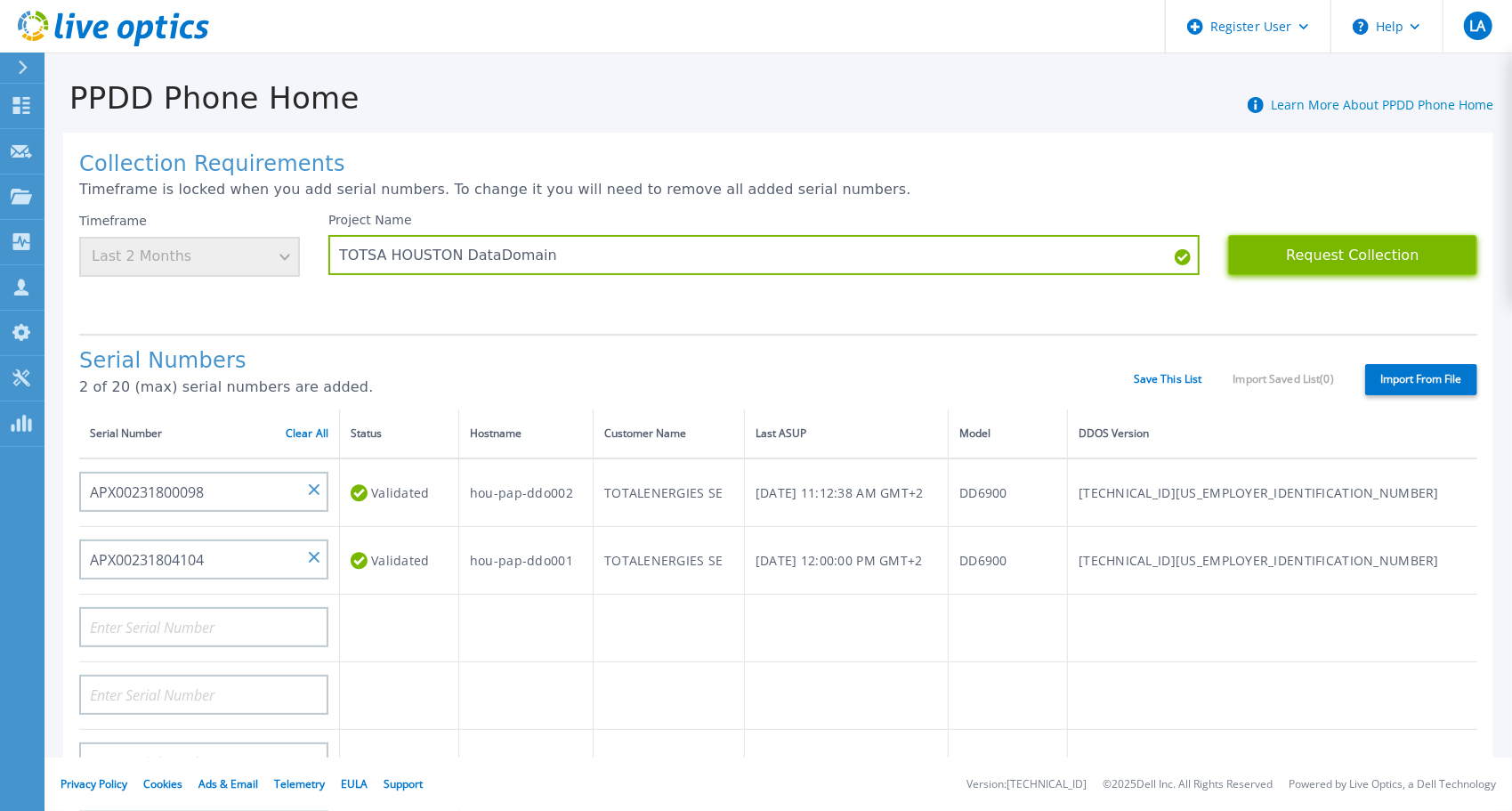
click at [1325, 247] on button "Request Collection" at bounding box center [1352, 255] width 249 height 40
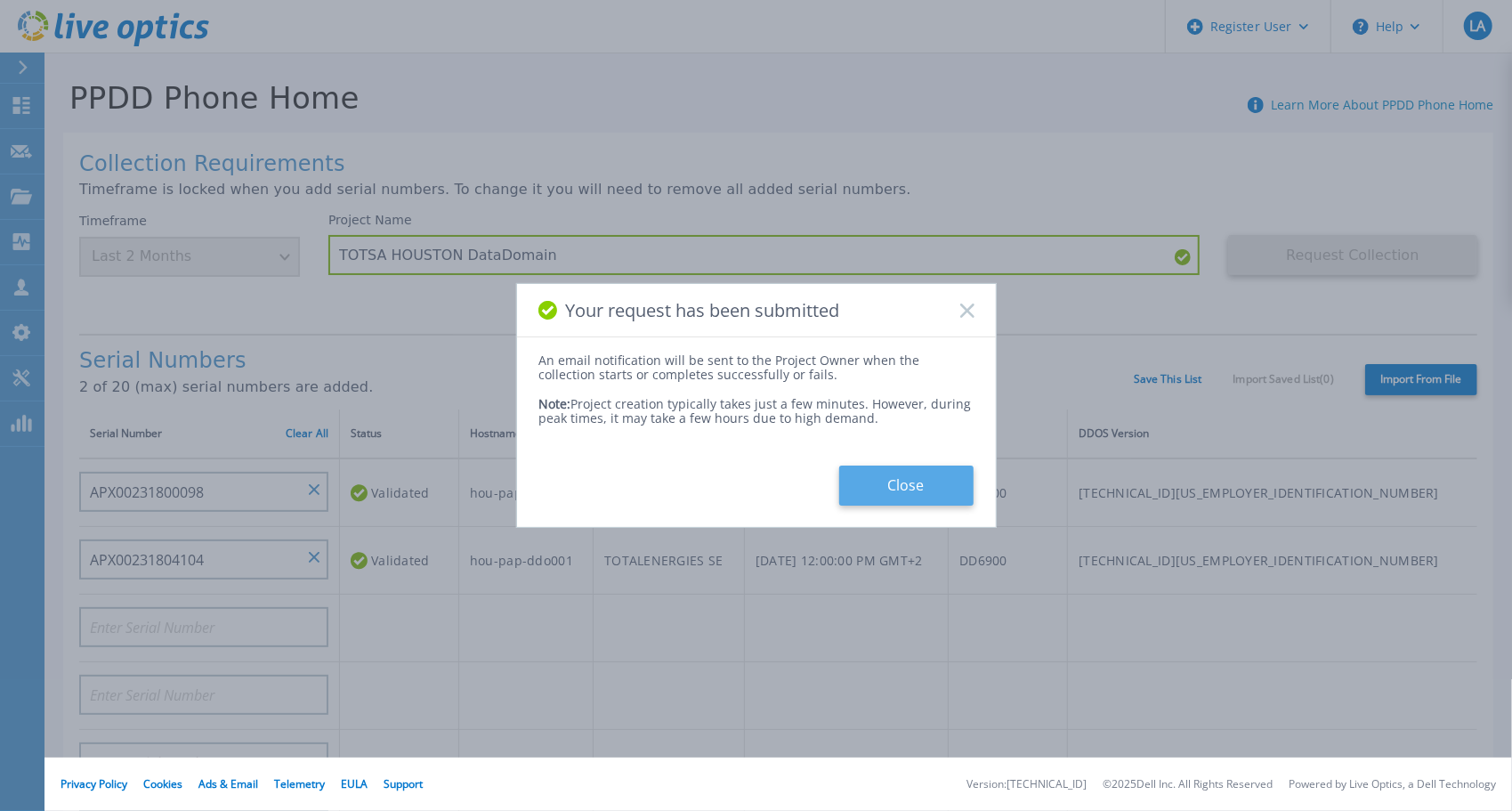
click at [908, 482] on button "Close" at bounding box center [907, 486] width 134 height 40
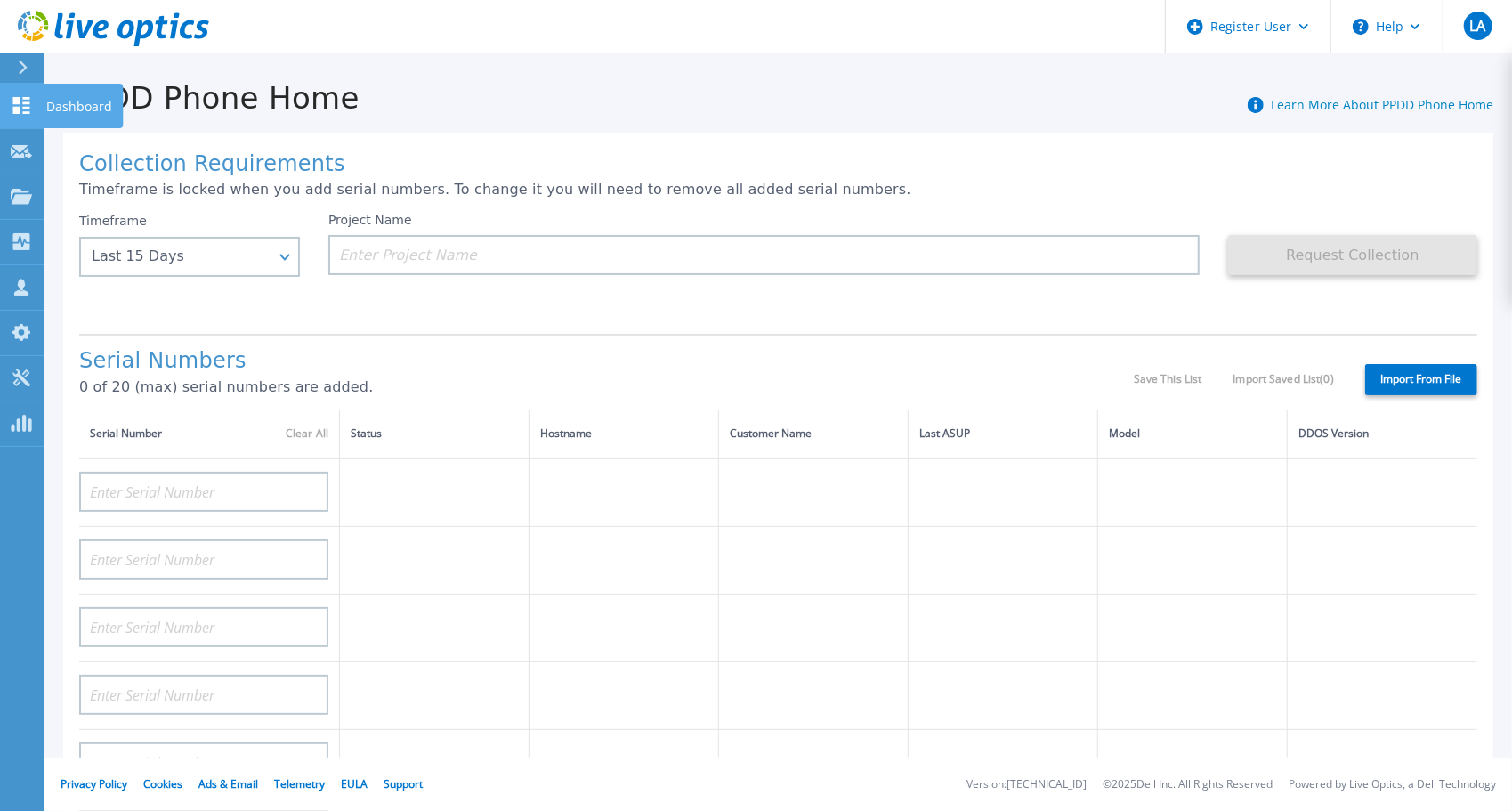
click at [41, 111] on link "Dashboard Dashboard" at bounding box center [22, 107] width 45 height 46
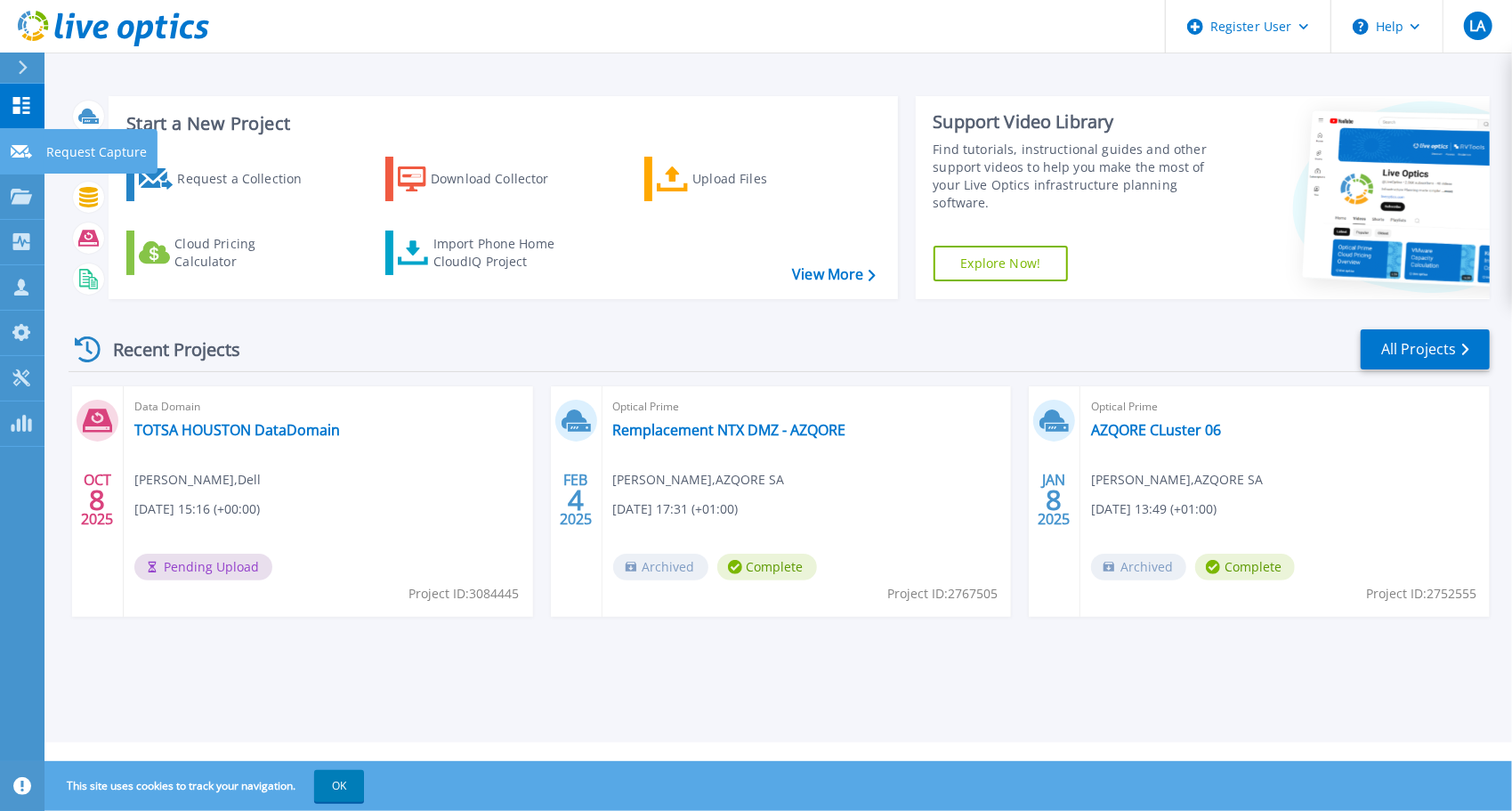
click at [25, 154] on icon at bounding box center [21, 151] width 21 height 13
click at [238, 425] on link "TOTSA HOUSTON DataDomain" at bounding box center [237, 430] width 205 height 18
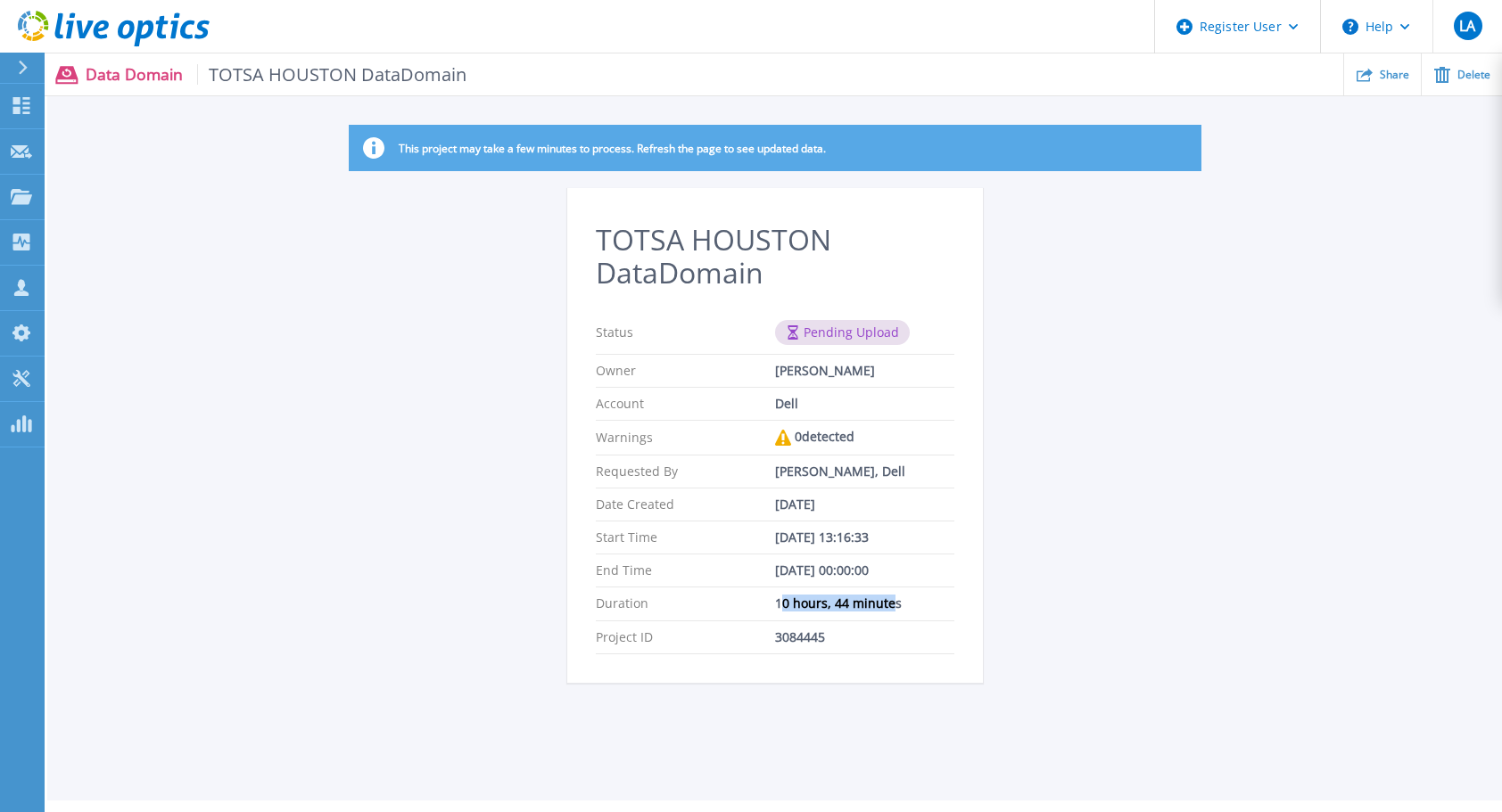
drag, startPoint x: 782, startPoint y: 607, endPoint x: 892, endPoint y: 604, distance: 110.0
click at [892, 604] on div "10 hours, 44 minutes" at bounding box center [865, 603] width 180 height 14
click at [809, 563] on div "[DATE] 00:00:00" at bounding box center [865, 570] width 180 height 14
drag, startPoint x: 878, startPoint y: 569, endPoint x: 782, endPoint y: 569, distance: 96.0
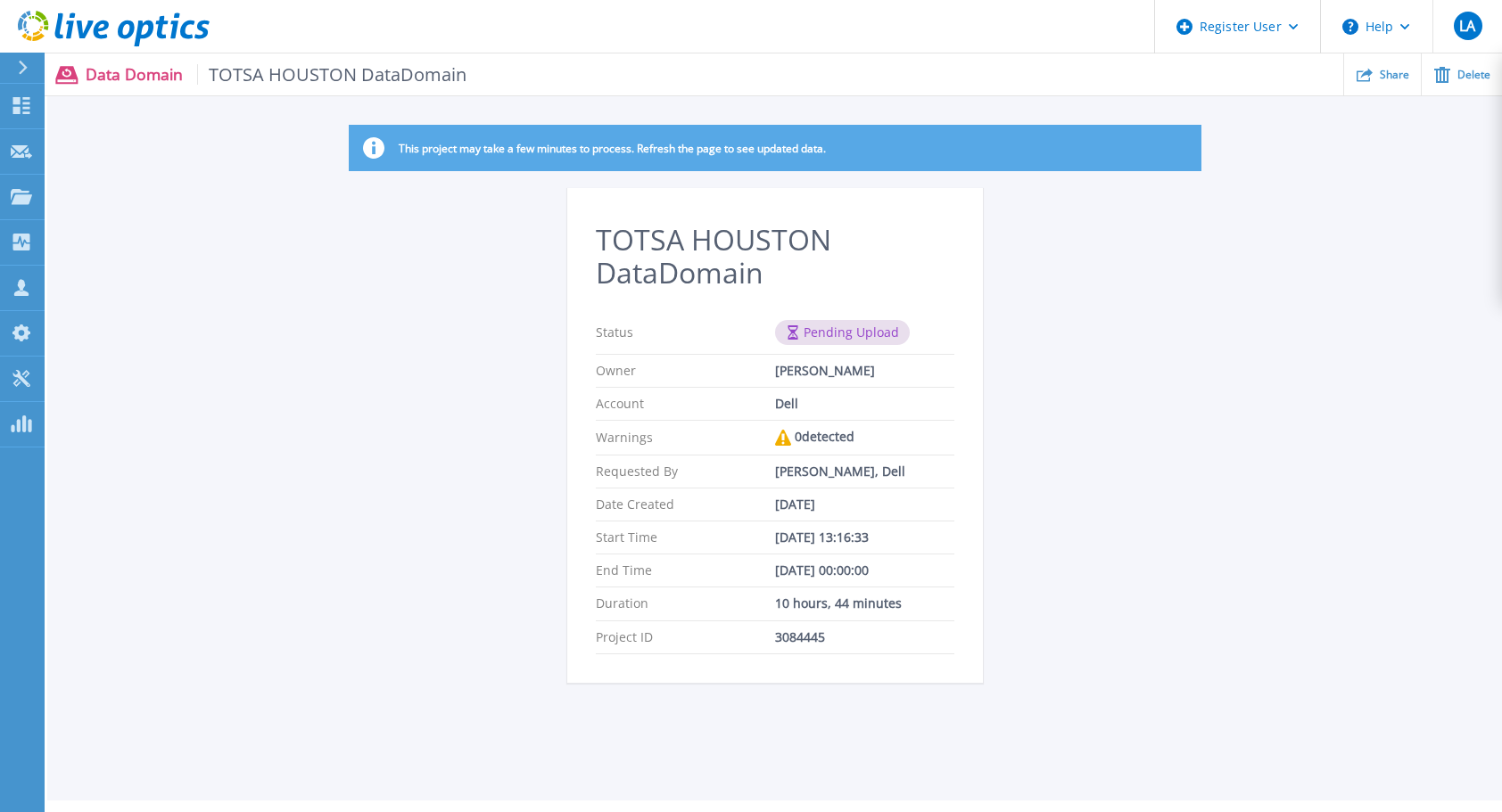
click at [782, 569] on div "Jan 01, 1970 00:00:00" at bounding box center [865, 570] width 180 height 14
drag, startPoint x: 782, startPoint y: 569, endPoint x: 775, endPoint y: 544, distance: 26.0
click at [776, 544] on div "Start Time Oct 08, 2025 13:16:33" at bounding box center [775, 538] width 358 height 33
drag, startPoint x: 428, startPoint y: 139, endPoint x: 827, endPoint y: 143, distance: 399.0
click at [827, 143] on div "This project may take a few minutes to process. Refresh the page to see updated…" at bounding box center [775, 148] width 853 height 47
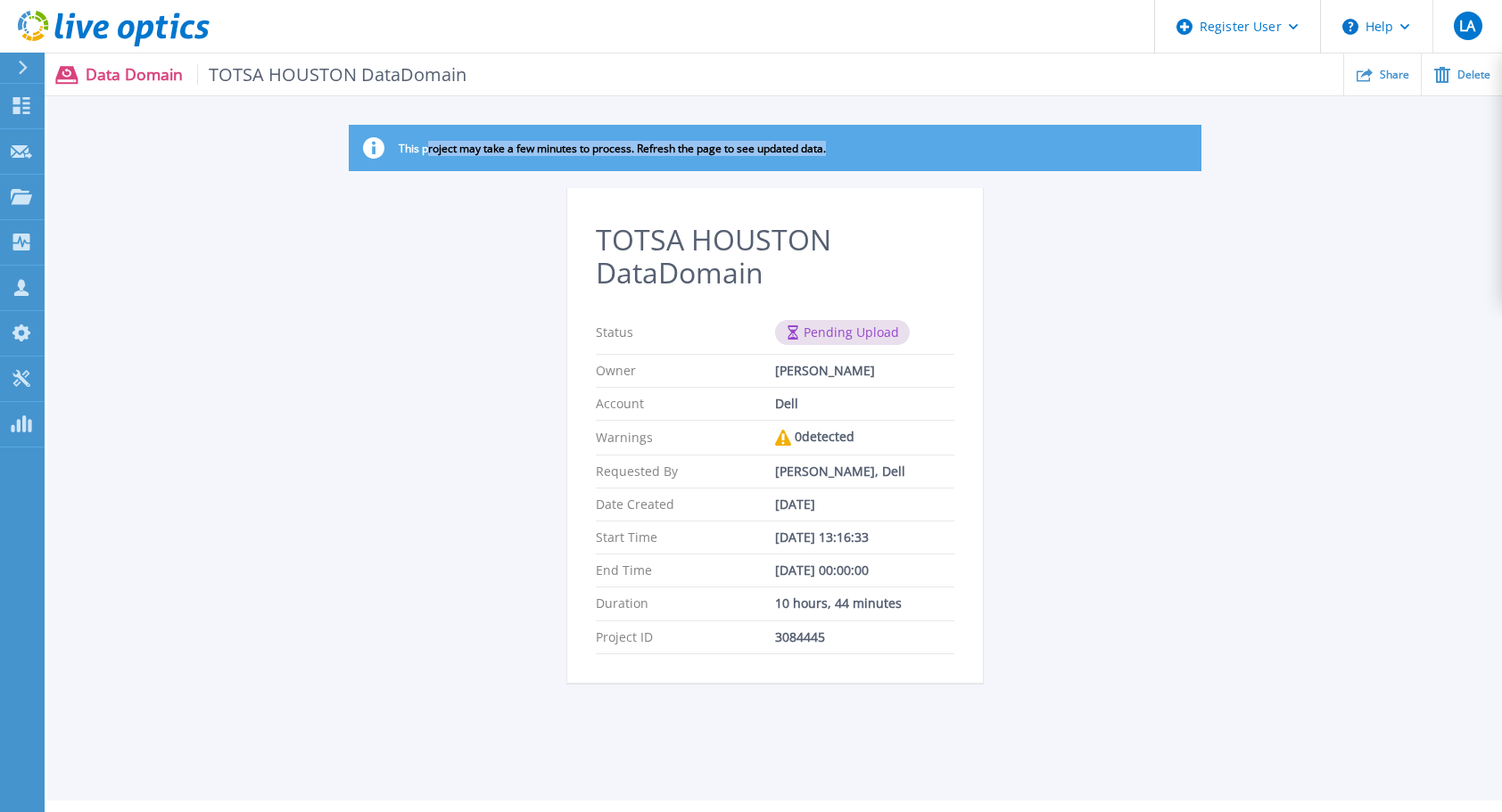
click at [826, 143] on p "This project may take a few minutes to process. Refresh the page to see updated…" at bounding box center [612, 149] width 428 height 13
click at [547, 181] on div "This project may take a few minutes to process. Refresh the page to see updated…" at bounding box center [775, 414] width 1455 height 580
click at [27, 101] on icon at bounding box center [21, 106] width 22 height 17
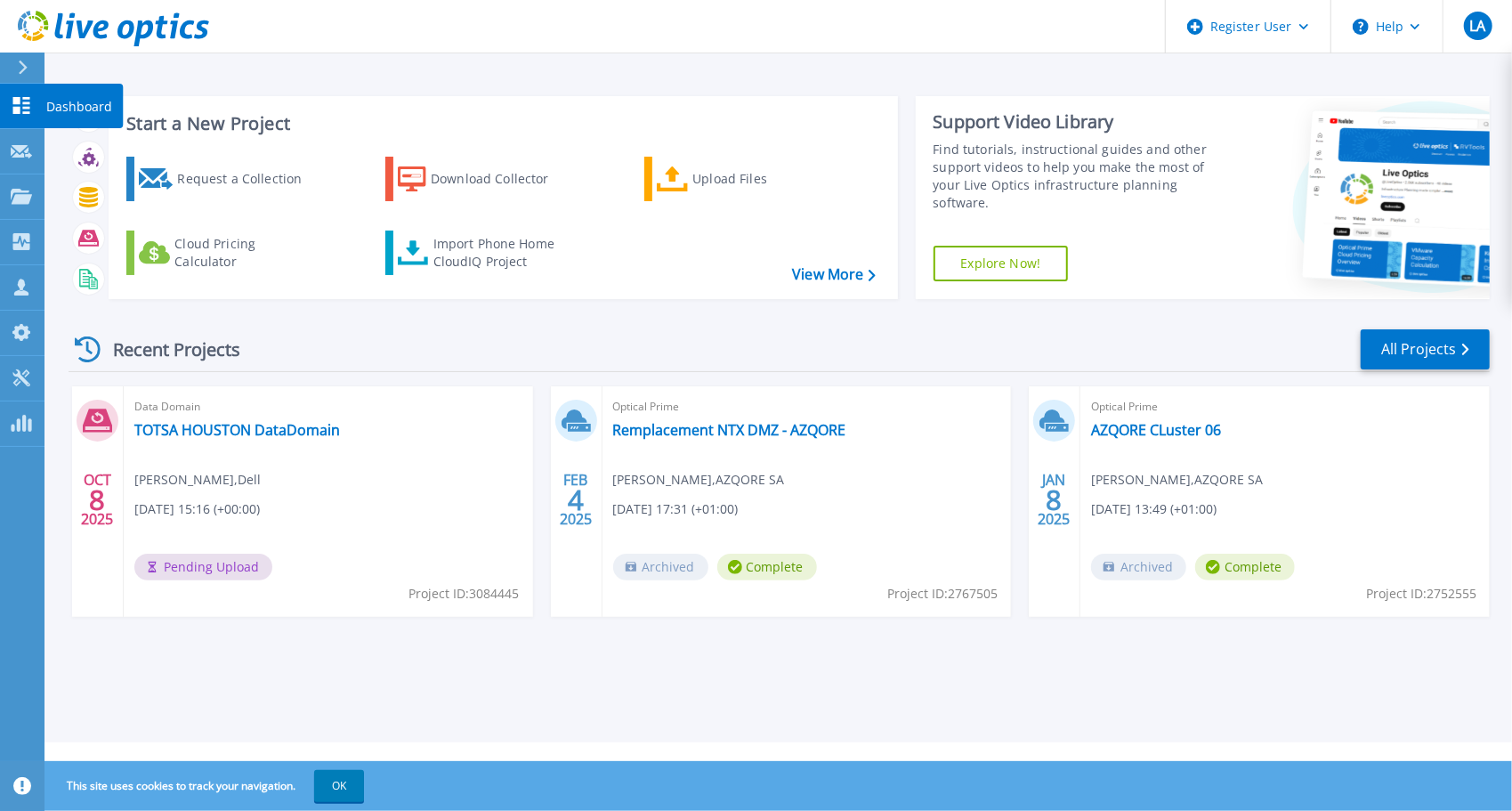
click at [2, 112] on link "Dashboard Dashboard" at bounding box center [22, 107] width 45 height 46
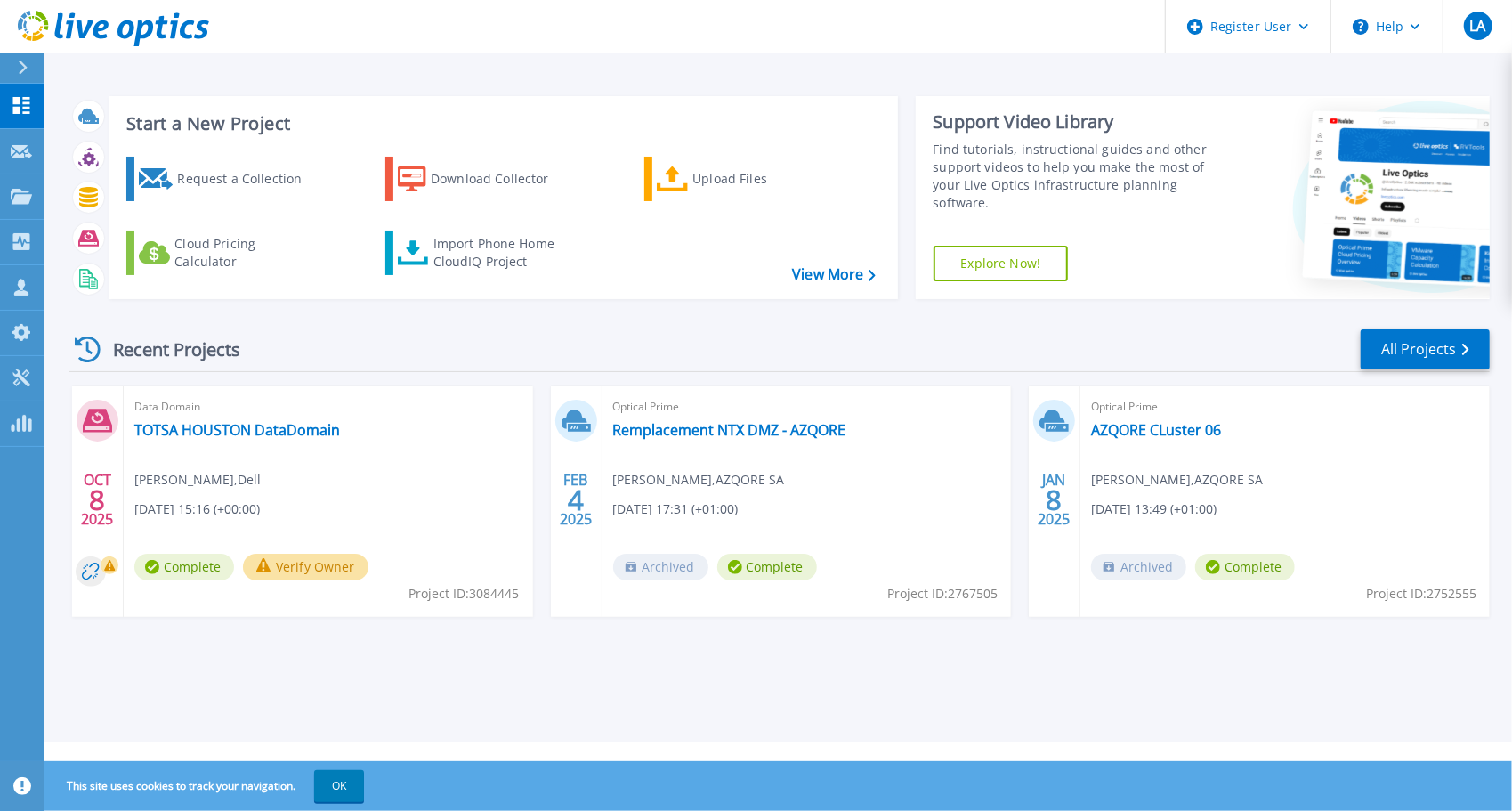
click at [211, 522] on div "Data Domain TOTSA HOUSTON DataDomain [PERSON_NAME] , Dell [DATE] 15:16 (+00:00)…" at bounding box center [328, 502] width 409 height 231
click at [292, 429] on link "TOTSA HOUSTON DataDomain" at bounding box center [237, 430] width 205 height 18
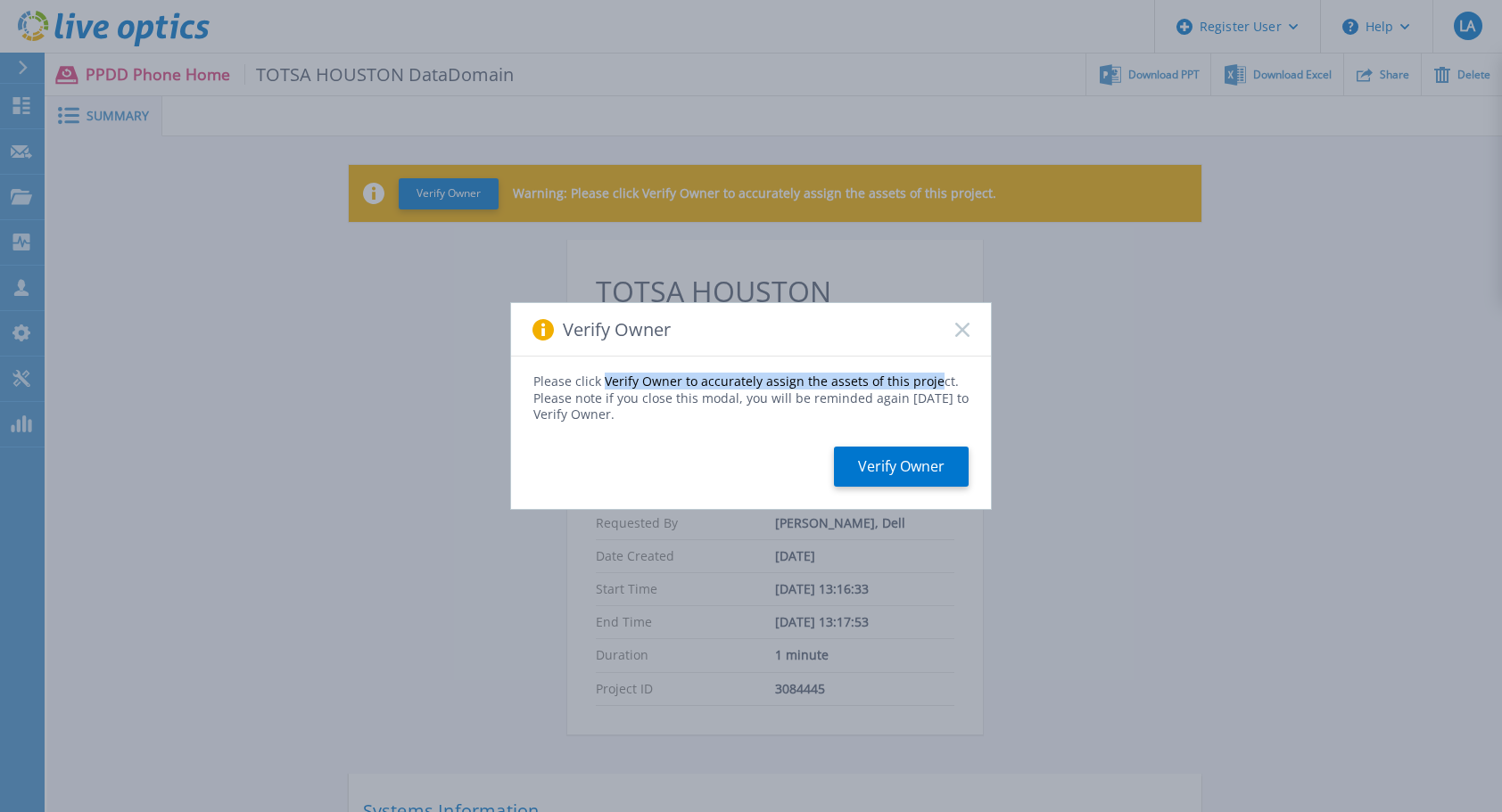
drag, startPoint x: 604, startPoint y: 385, endPoint x: 929, endPoint y: 387, distance: 325.0
click at [929, 387] on span "Please click Verify Owner to accurately assign the assets of this project. Plea…" at bounding box center [751, 397] width 435 height 50
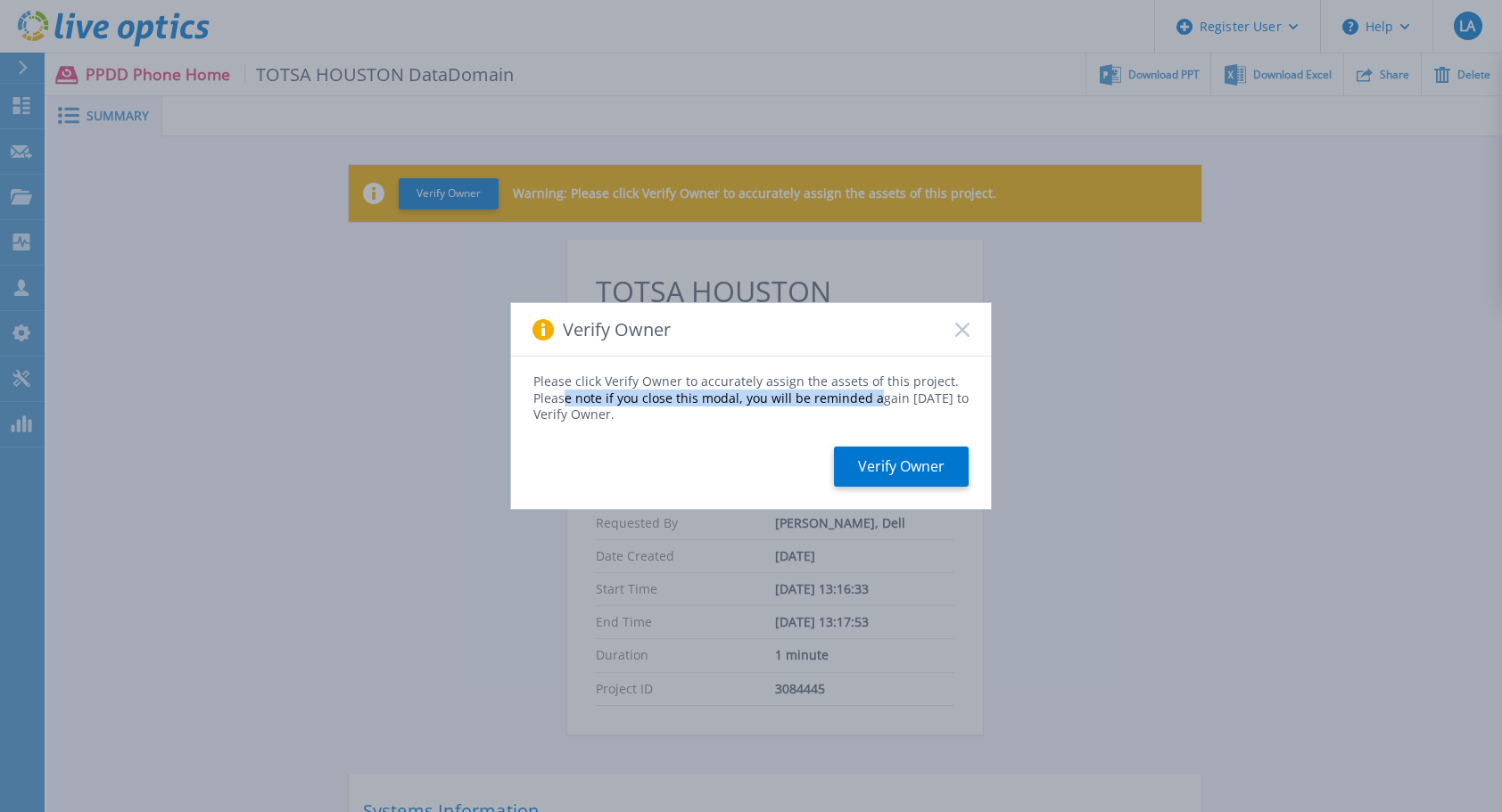
drag, startPoint x: 561, startPoint y: 398, endPoint x: 871, endPoint y: 396, distance: 310.0
click at [871, 396] on span "Please click Verify Owner to accurately assign the assets of this project. Plea…" at bounding box center [751, 397] width 435 height 50
click at [892, 471] on button "Verify Owner" at bounding box center [901, 467] width 135 height 40
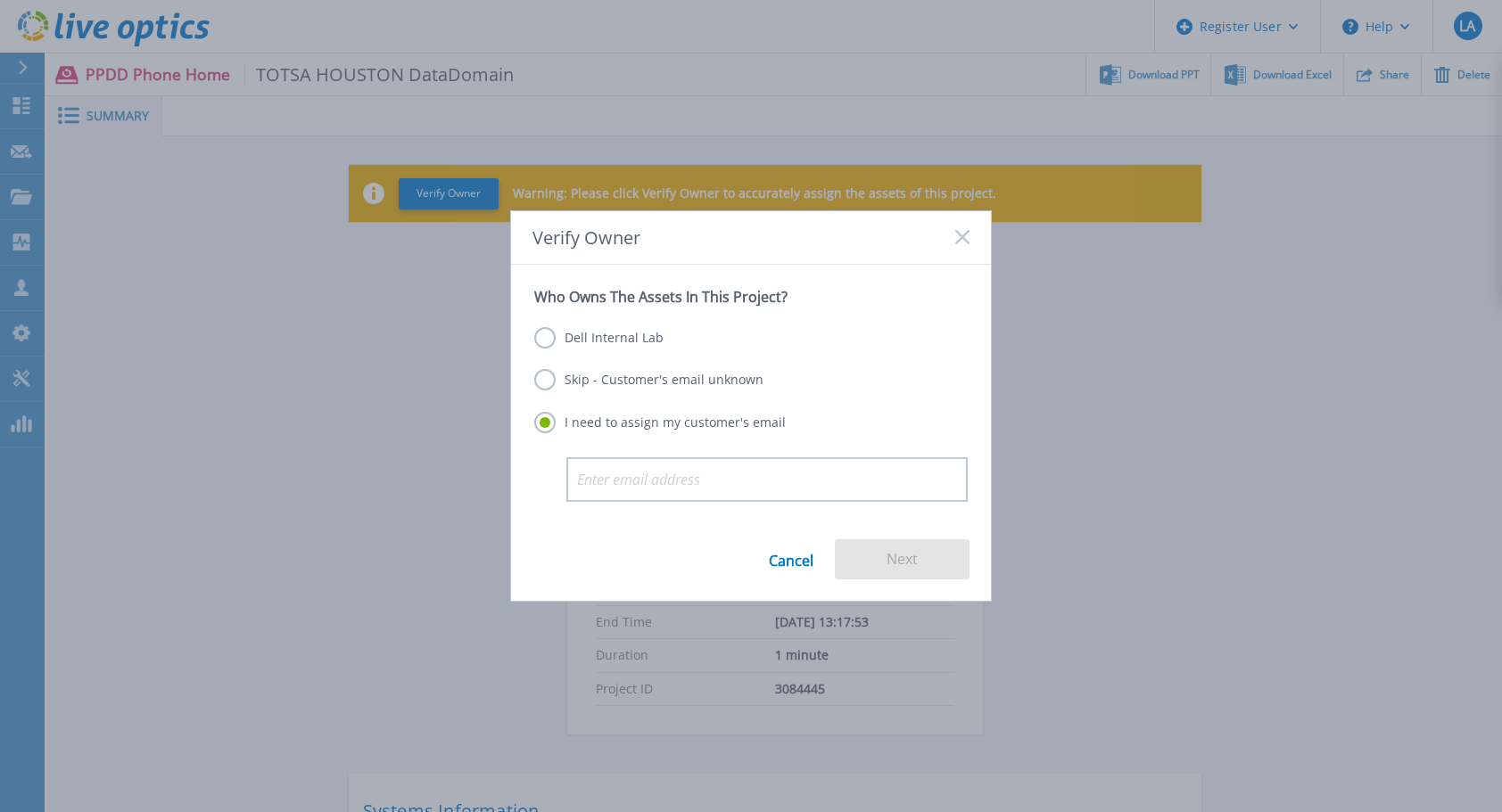
click at [598, 340] on label "Dell Internal Lab" at bounding box center [599, 338] width 129 height 22
click at [0, 0] on input "Dell Internal Lab" at bounding box center [0, 0] width 0 height 0
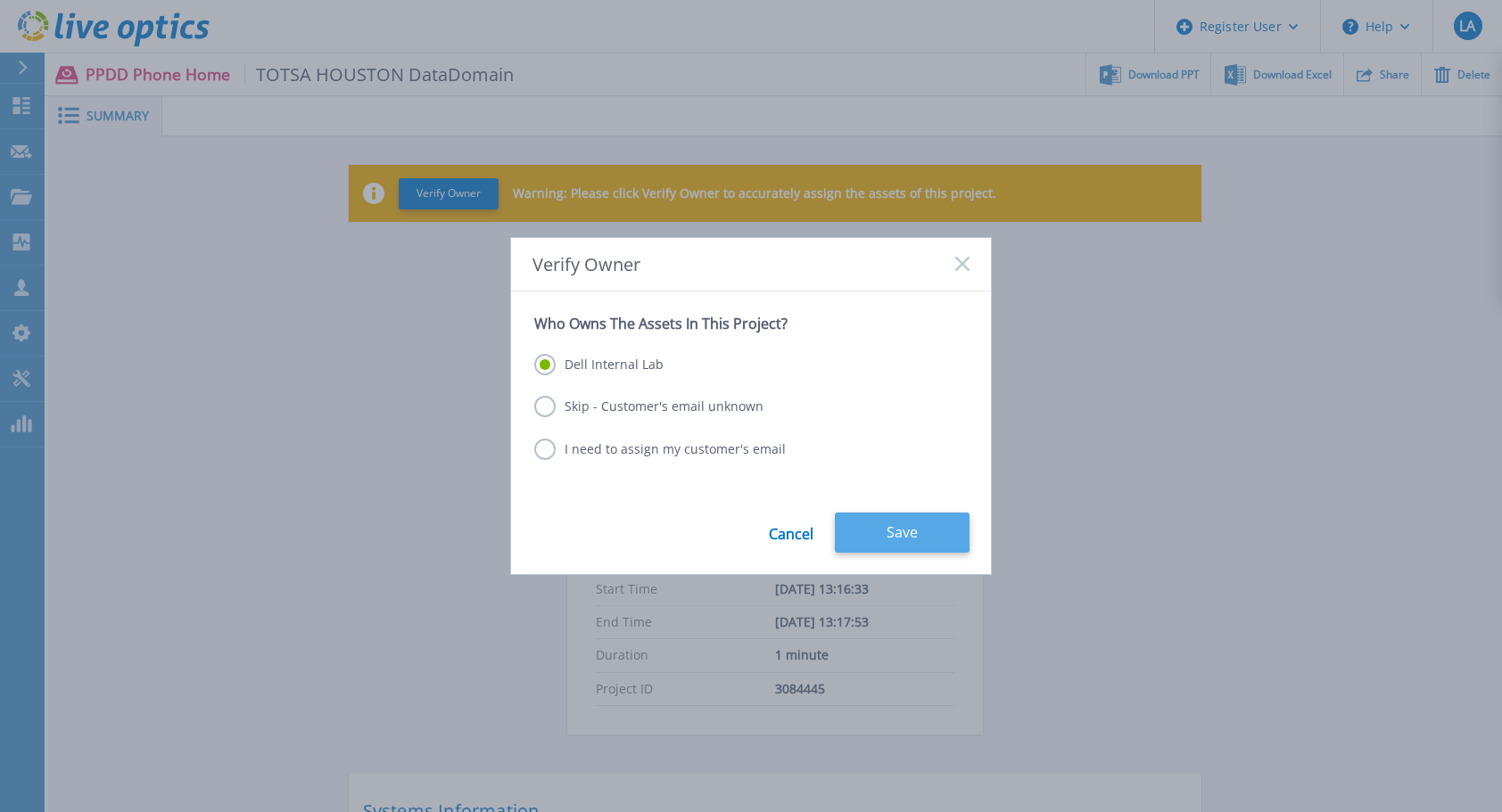
click at [885, 521] on button "Save" at bounding box center [902, 532] width 135 height 40
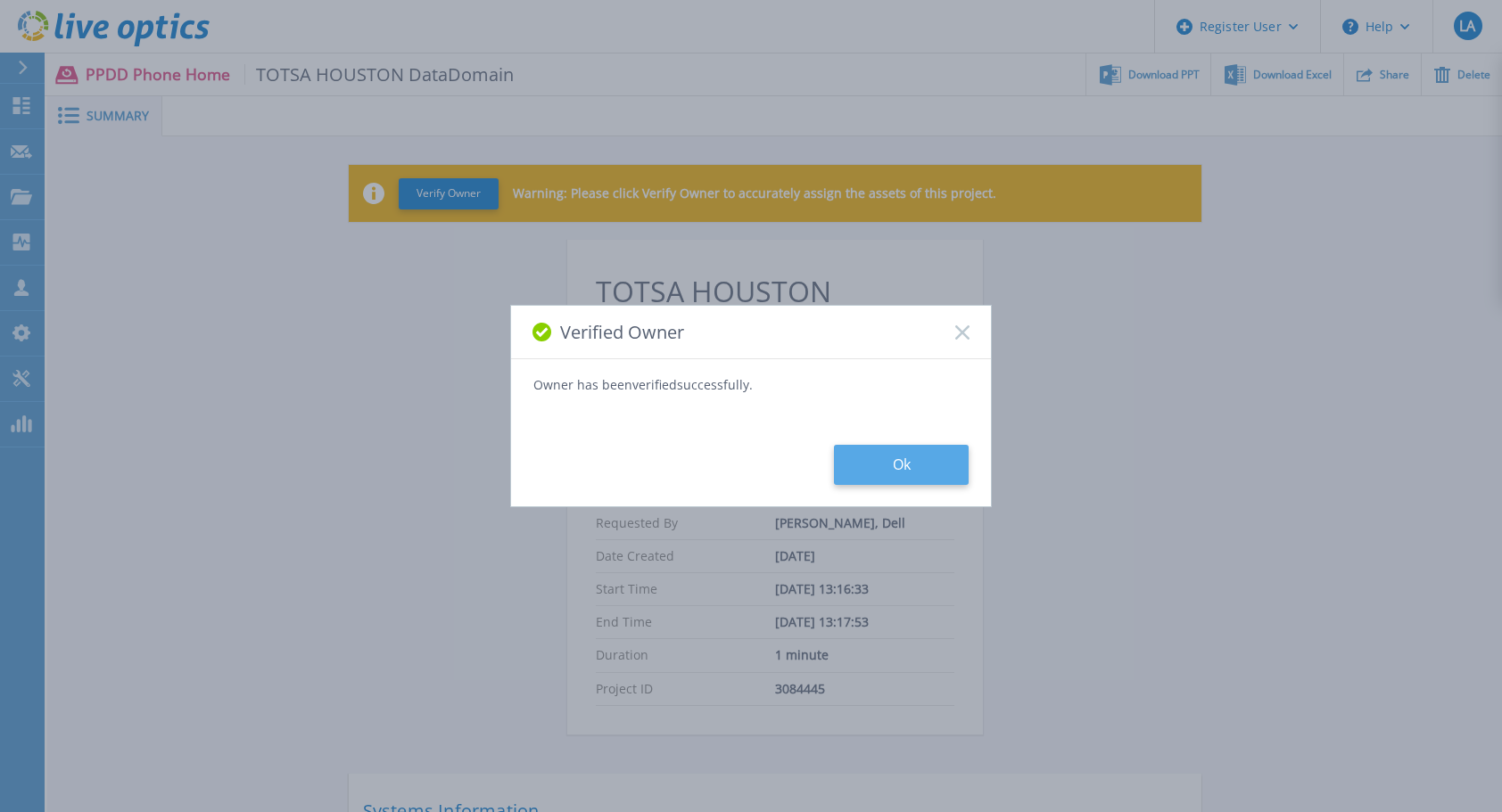
click at [911, 467] on button "Ok" at bounding box center [901, 465] width 135 height 40
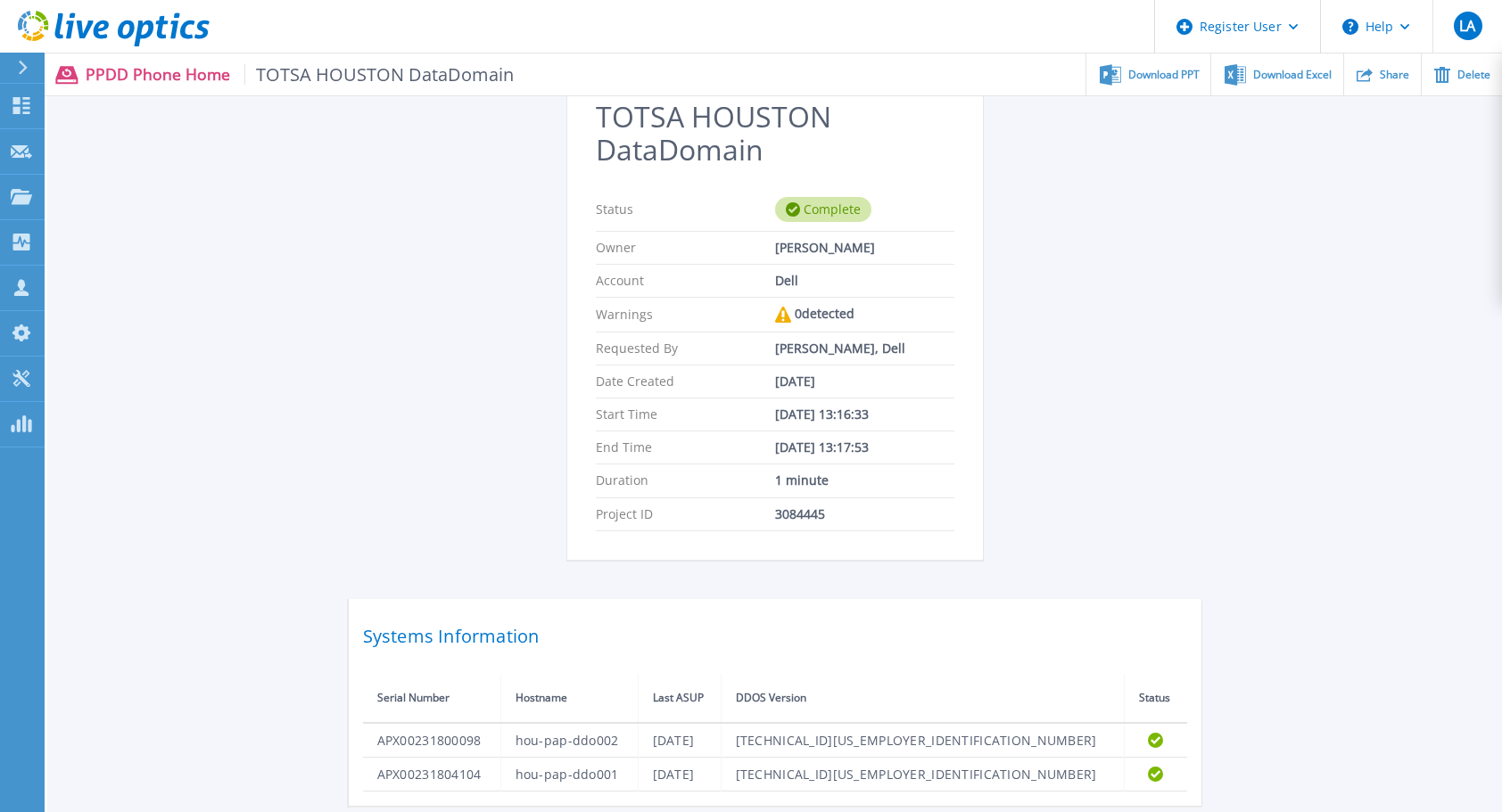
scroll to position [238, 0]
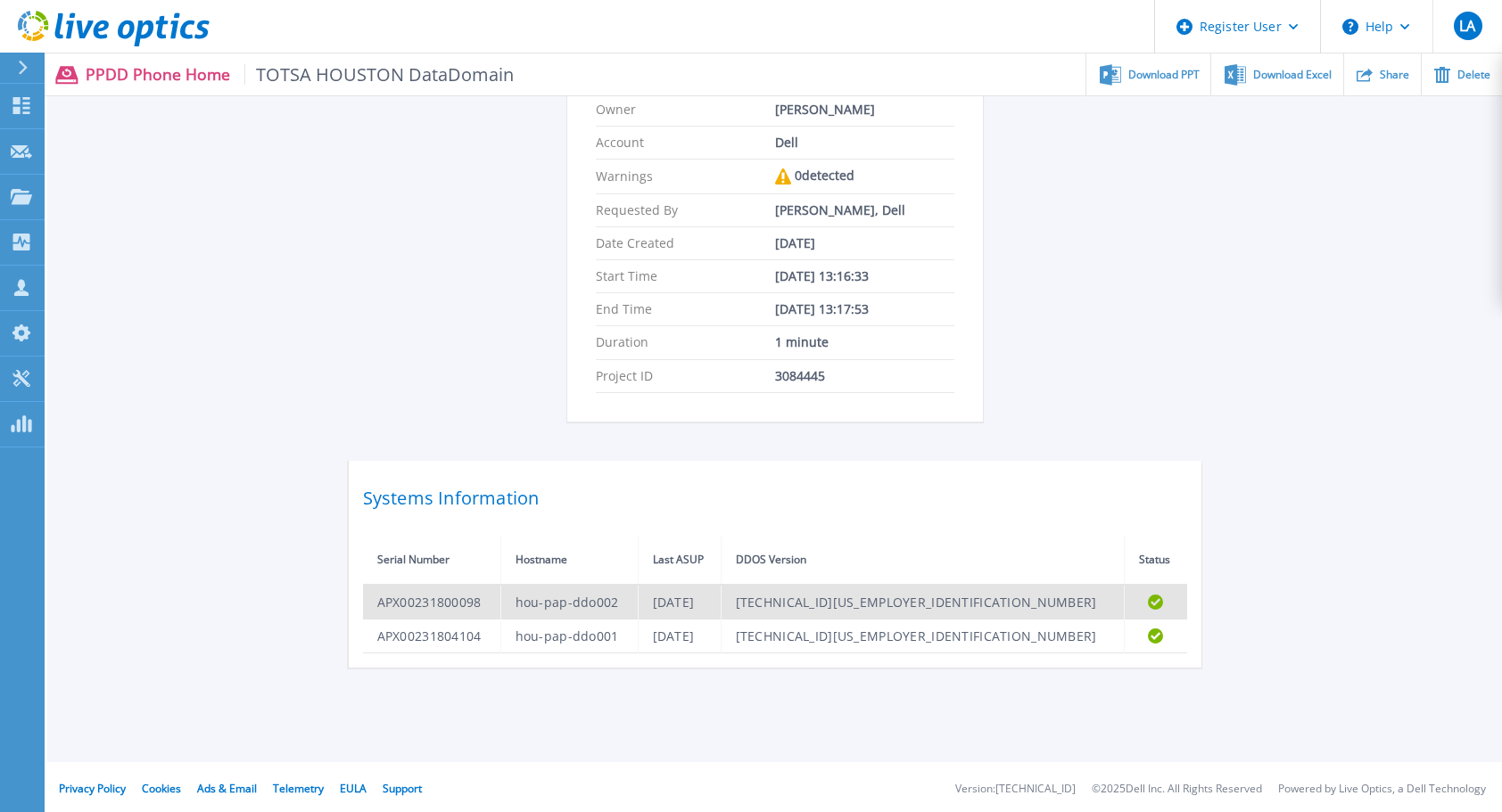
click at [494, 596] on td "APX00231800098" at bounding box center [432, 602] width 139 height 35
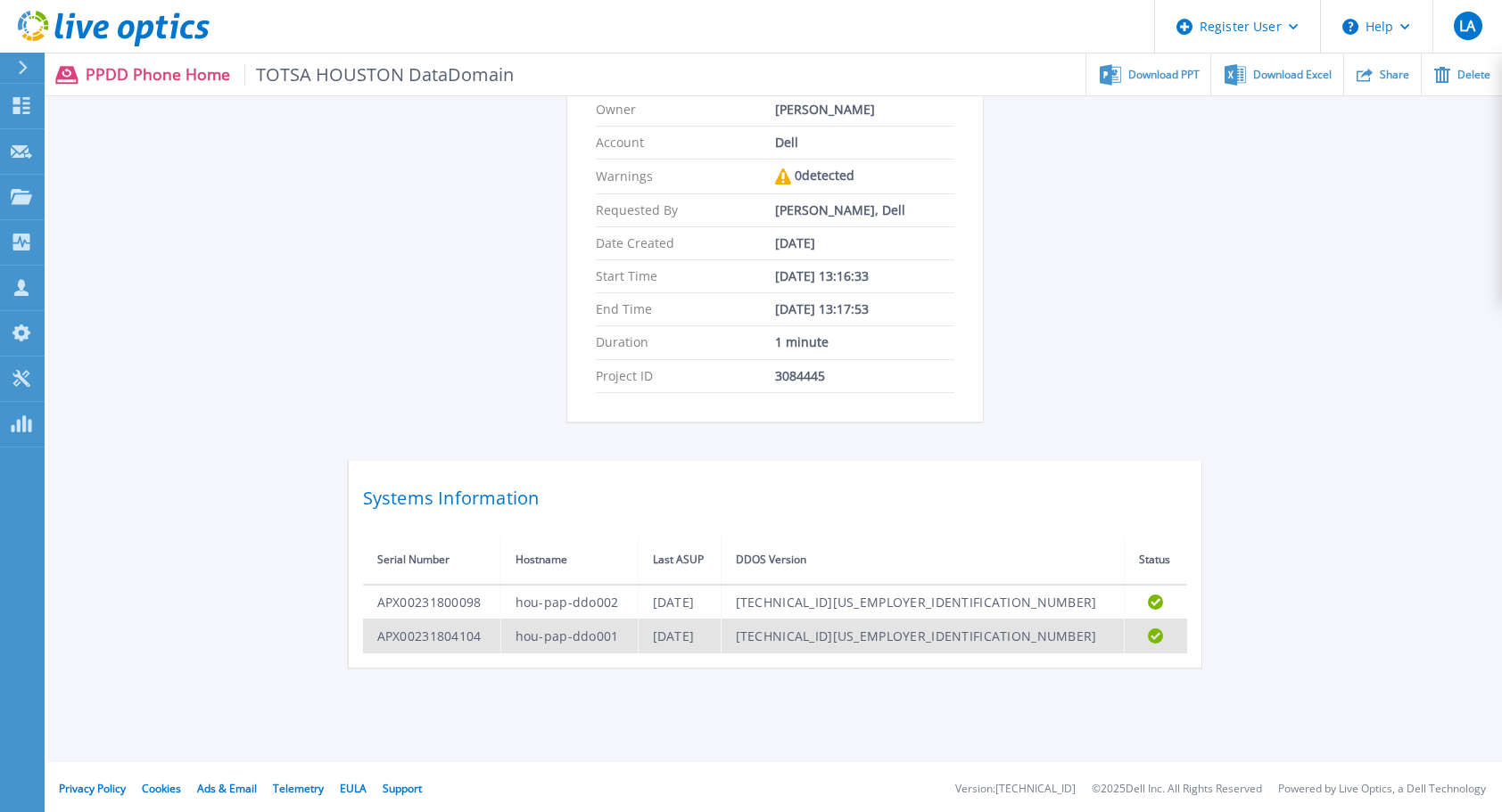
click at [543, 627] on td "hou-pap-ddo001" at bounding box center [569, 635] width 138 height 34
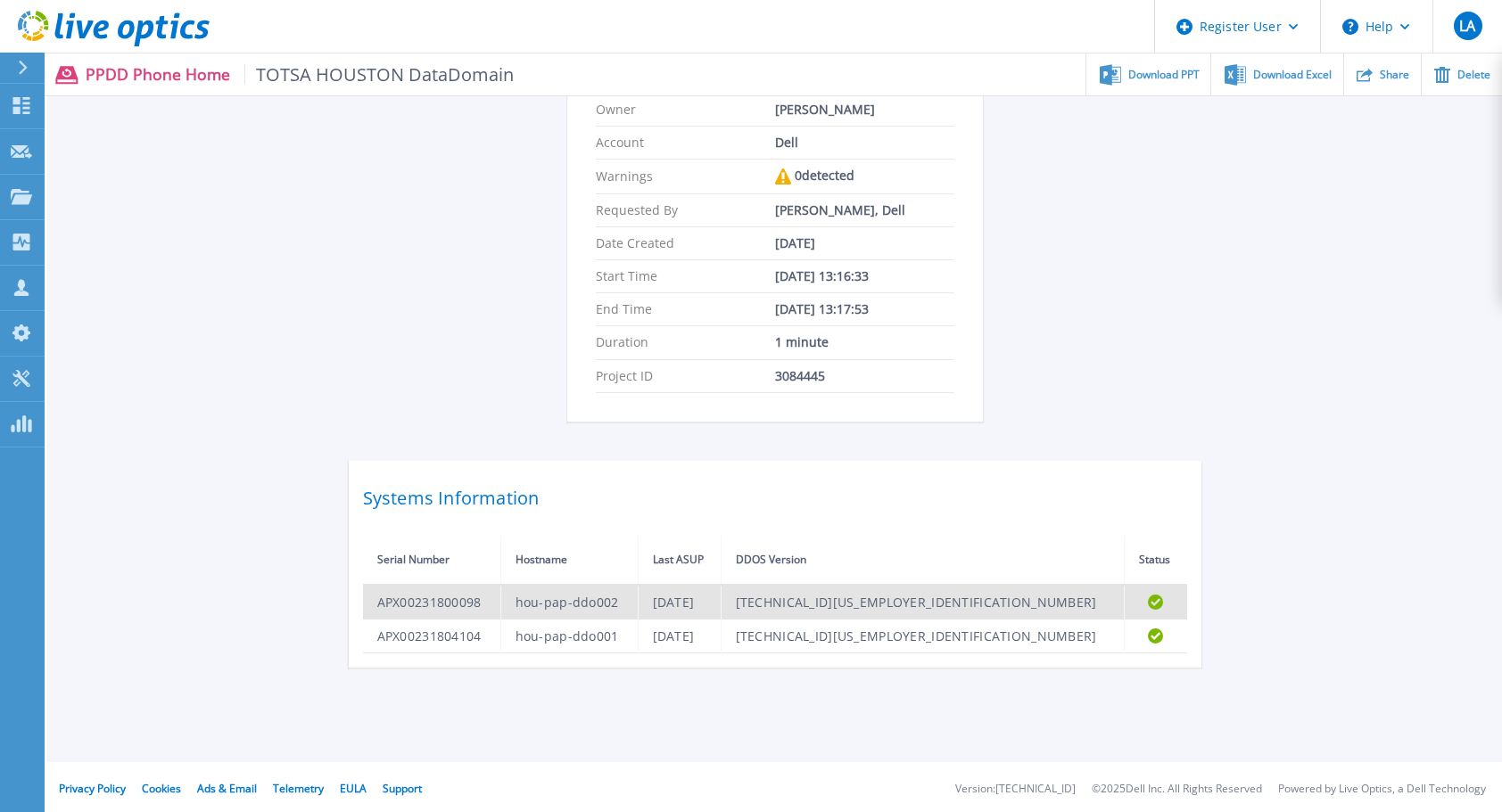
click at [502, 585] on td "APX00231800098" at bounding box center [432, 602] width 139 height 35
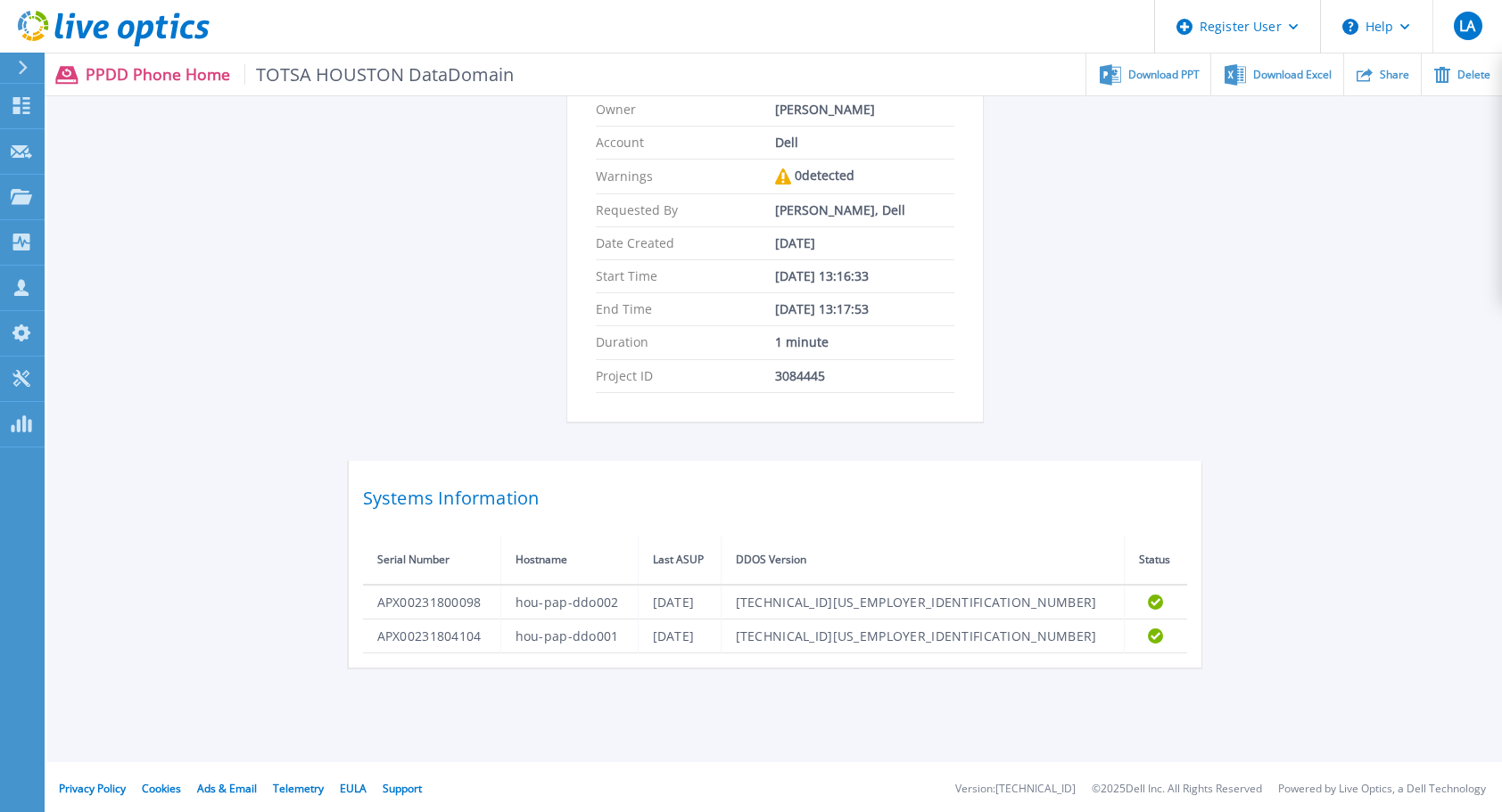
click at [378, 210] on div "TOTSA HOUSTON DataDomain Status Complete Owner [PERSON_NAME] Account Dell Warni…" at bounding box center [775, 297] width 853 height 741
click at [1167, 77] on span "Download PPT" at bounding box center [1164, 73] width 71 height 10
click at [1436, 241] on div "TOTSA HOUSTON DataDomain Status Complete Owner [PERSON_NAME] Account Dell Warni…" at bounding box center [775, 296] width 1455 height 796
click at [1273, 69] on span "Download Excel" at bounding box center [1292, 73] width 79 height 10
drag, startPoint x: 1053, startPoint y: 300, endPoint x: 1065, endPoint y: 238, distance: 63.2
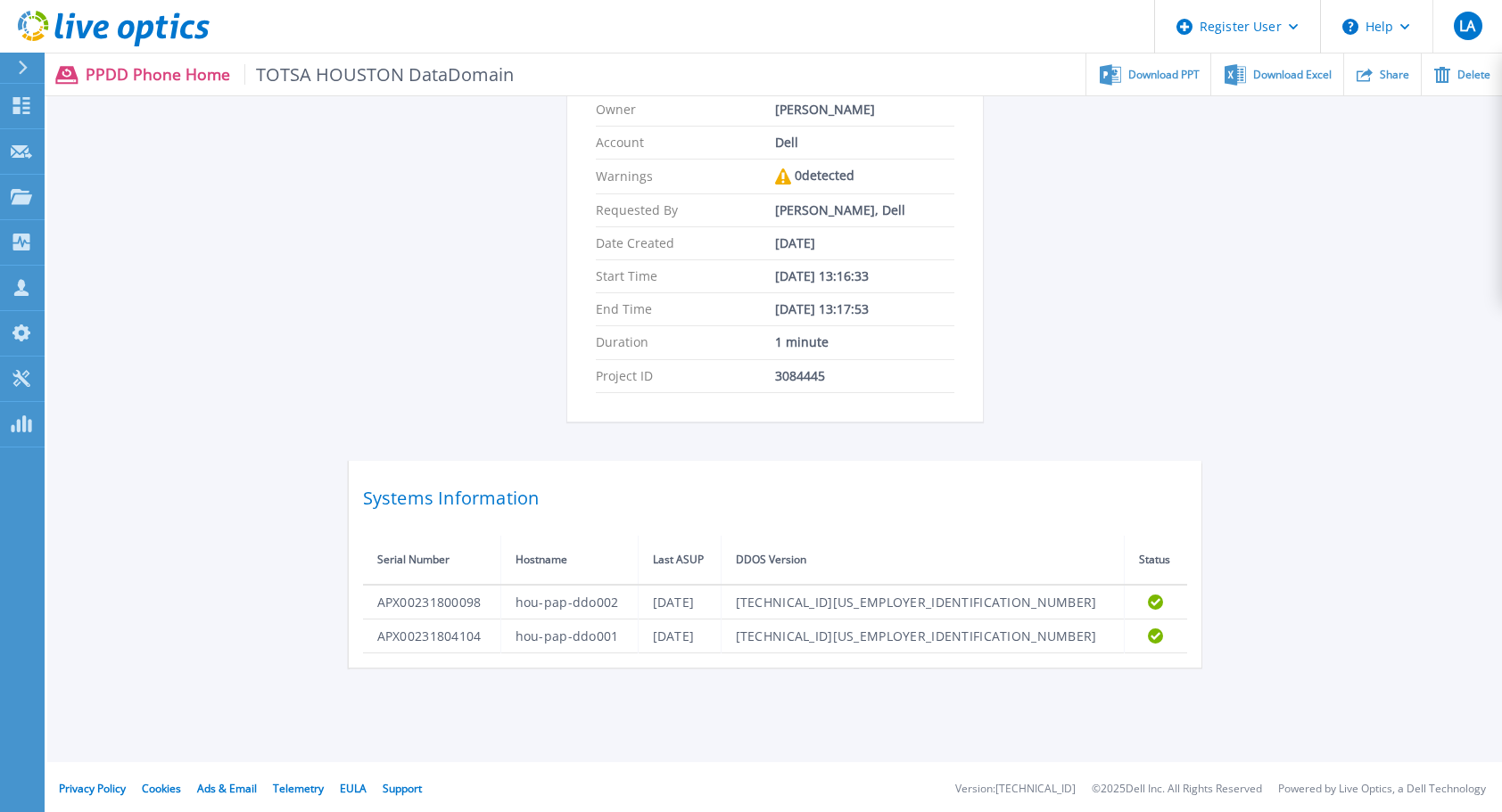
click at [1065, 238] on div "TOTSA HOUSTON DataDomain Status Complete Owner [PERSON_NAME] Account Dell Warni…" at bounding box center [775, 297] width 853 height 741
click at [128, 403] on div "TOTSA HOUSTON DataDomain Status Complete Owner [PERSON_NAME] Account Dell Warni…" at bounding box center [775, 296] width 1455 height 796
